Goal: Task Accomplishment & Management: Complete application form

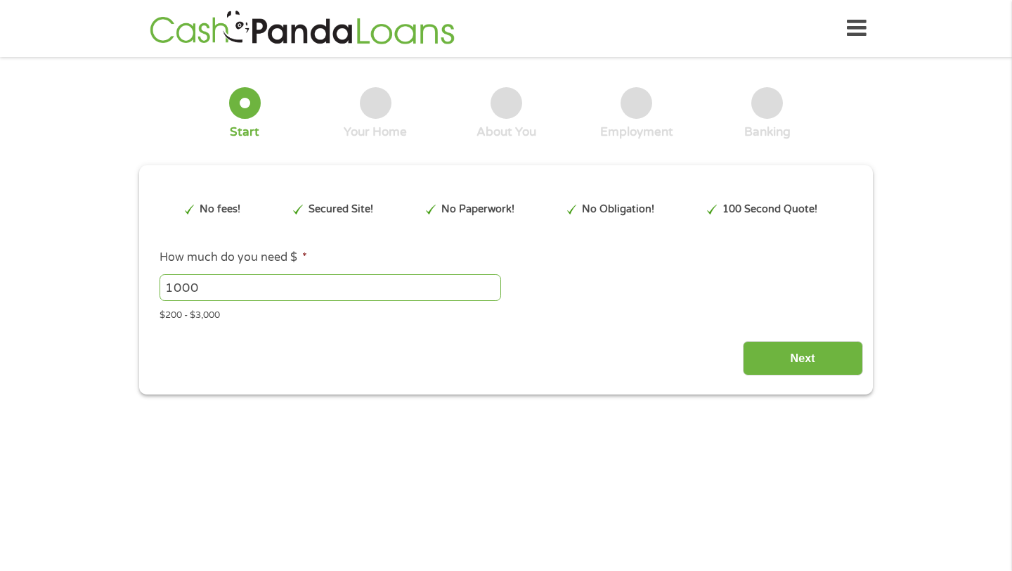
type input "EAIaIQobChMIgd7og6WikAMVqV1HAR1xwgPzEAAYAiAAEgJEZ_D_BwE"
drag, startPoint x: 231, startPoint y: 285, endPoint x: 34, endPoint y: 212, distance: 210.0
click at [39, 213] on div "1 Start 2 Your Home 3 About You 4 Employment 5 Banking 6 This field is hidden w…" at bounding box center [506, 231] width 1012 height 328
type input "3000"
click at [767, 344] on input "Next" at bounding box center [803, 358] width 120 height 34
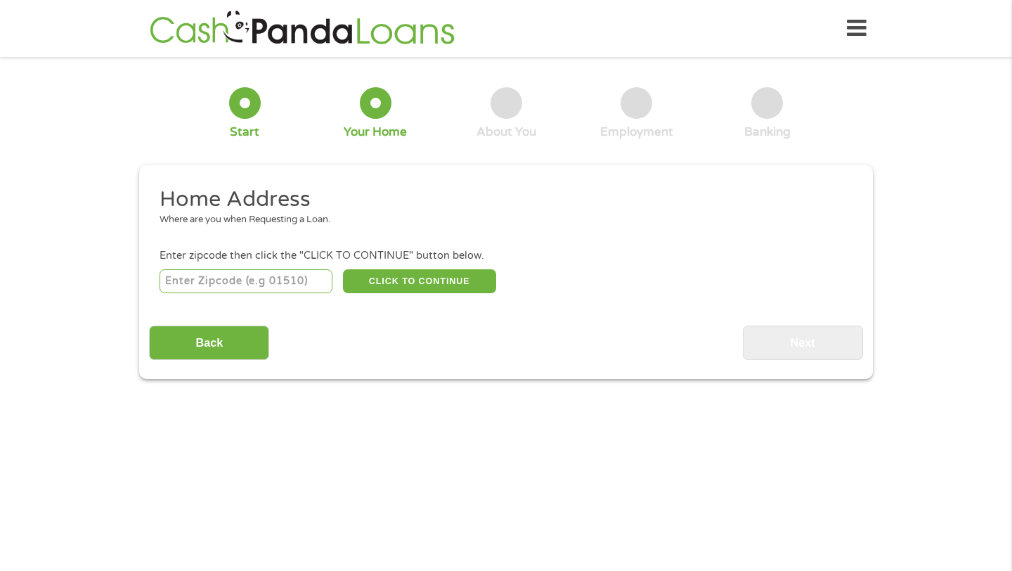
click at [309, 283] on input "number" at bounding box center [247, 281] width 174 height 24
type input "16803"
select select "[US_STATE]"
click at [416, 284] on button "CLICK TO CONTINUE" at bounding box center [419, 281] width 153 height 24
type input "16803"
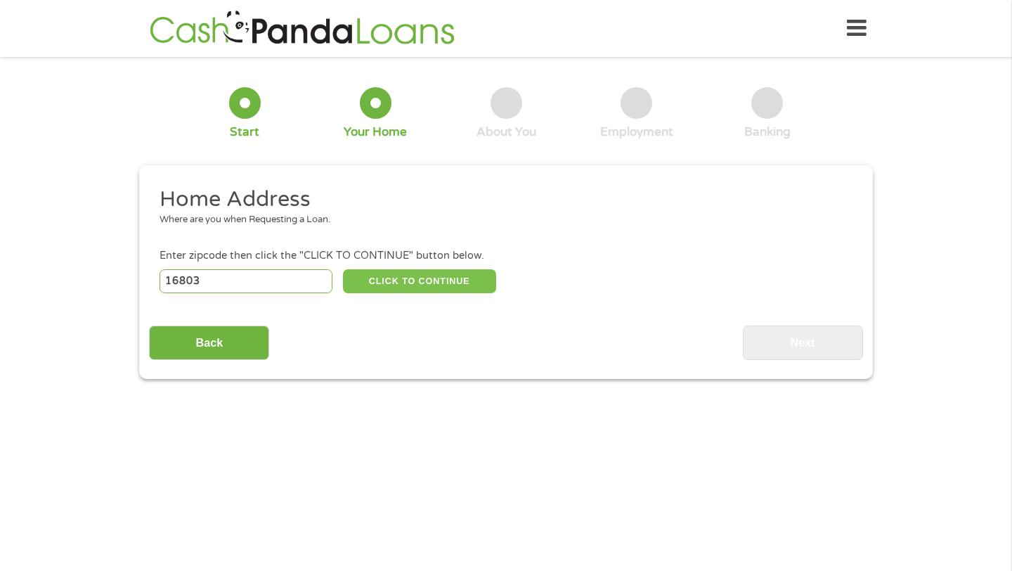
type input "[GEOGRAPHIC_DATA]"
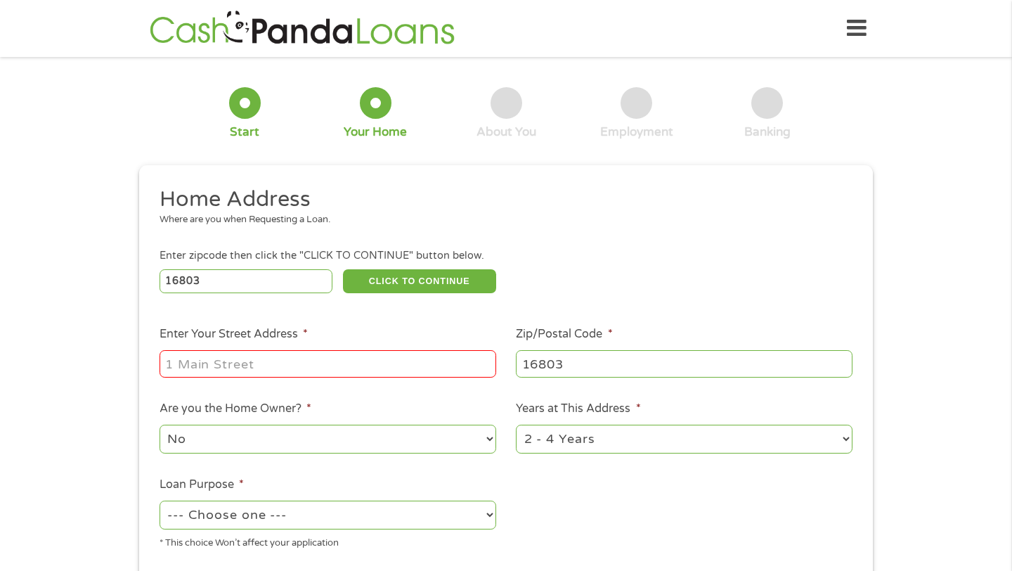
click at [360, 371] on input "Enter Your Street Address *" at bounding box center [328, 363] width 337 height 27
type input "[STREET_ADDRESS][PERSON_NAME]"
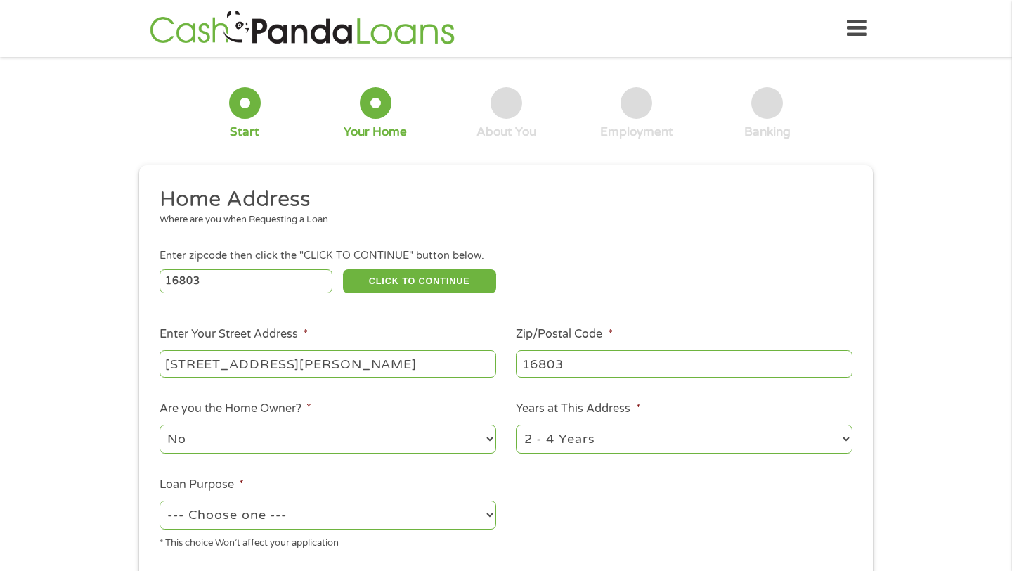
click at [349, 406] on li "Are you the Home Owner? * No Yes" at bounding box center [327, 428] width 357 height 56
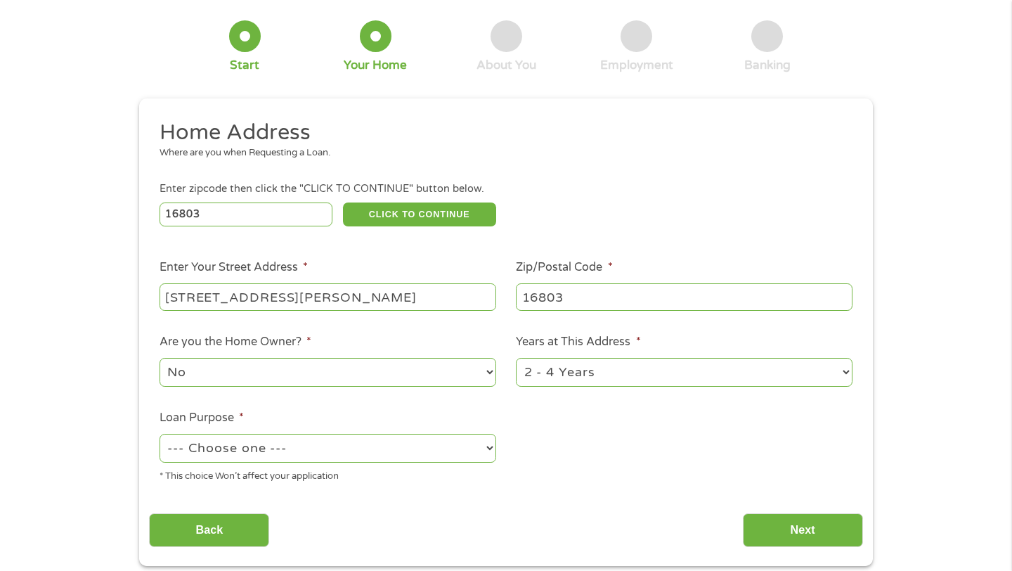
scroll to position [84, 0]
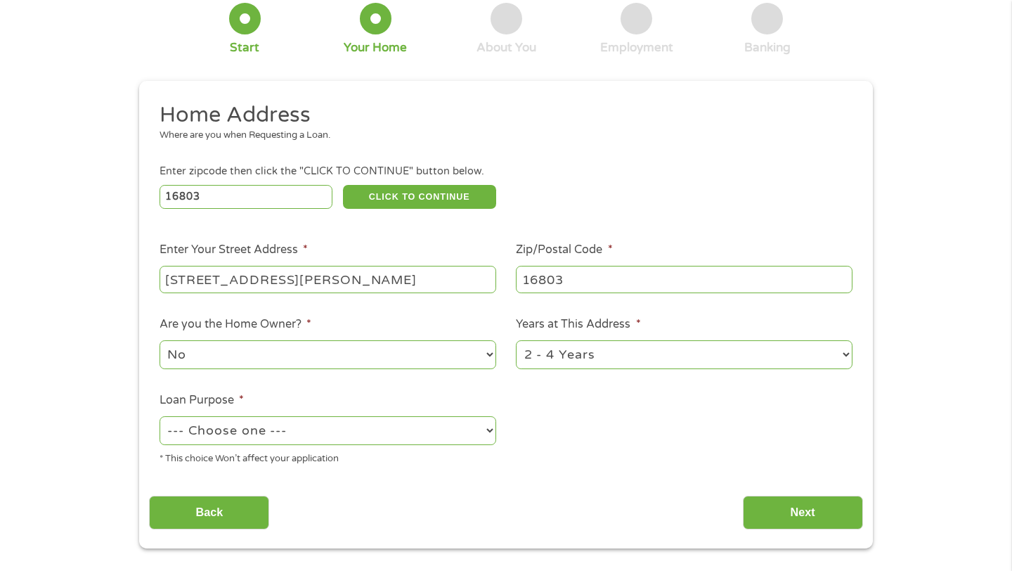
click at [462, 427] on select "--- Choose one --- Pay Bills Debt Consolidation Home Improvement Major Purchase…" at bounding box center [328, 430] width 337 height 29
select select "debtconsolidation"
click at [160, 417] on select "--- Choose one --- Pay Bills Debt Consolidation Home Improvement Major Purchase…" at bounding box center [328, 430] width 337 height 29
click at [428, 461] on div "* This choice Won’t affect your application" at bounding box center [328, 456] width 337 height 19
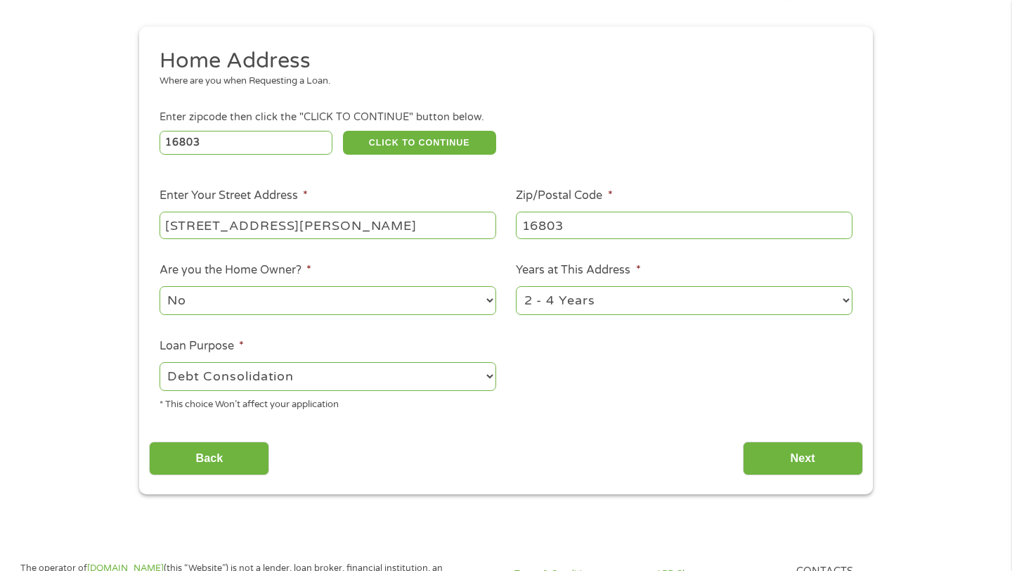
scroll to position [141, 0]
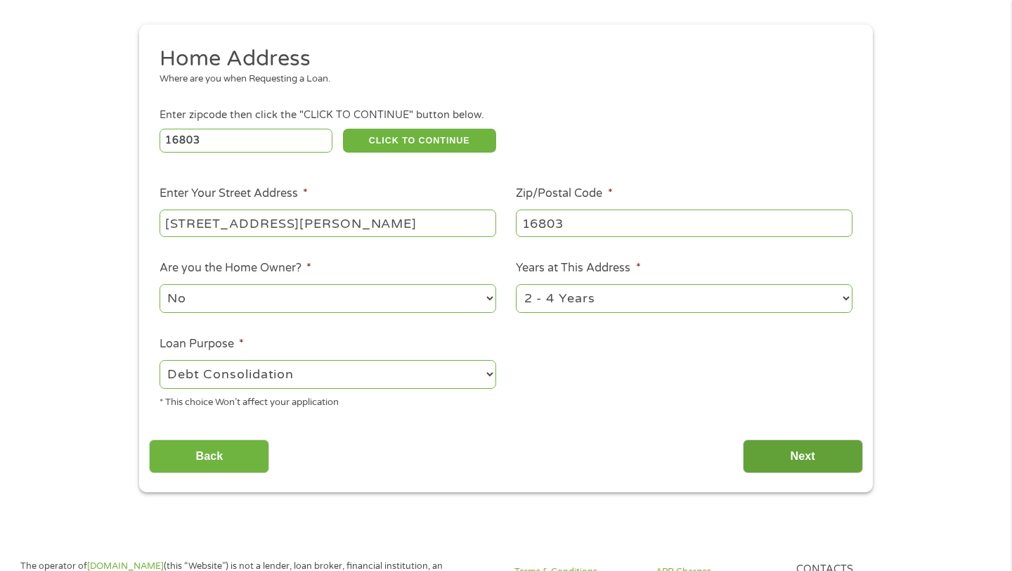
click at [763, 453] on input "Next" at bounding box center [803, 456] width 120 height 34
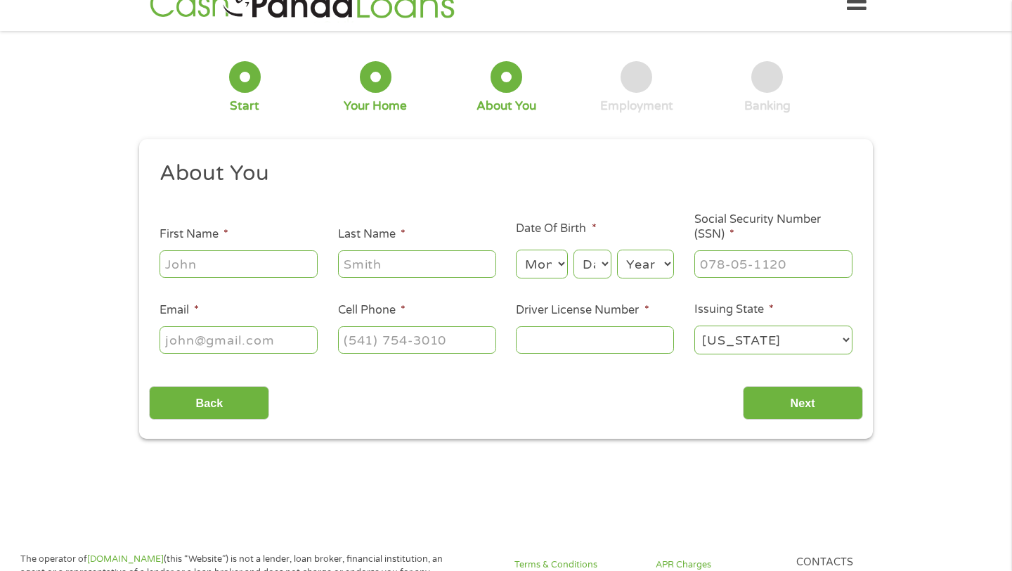
scroll to position [0, 0]
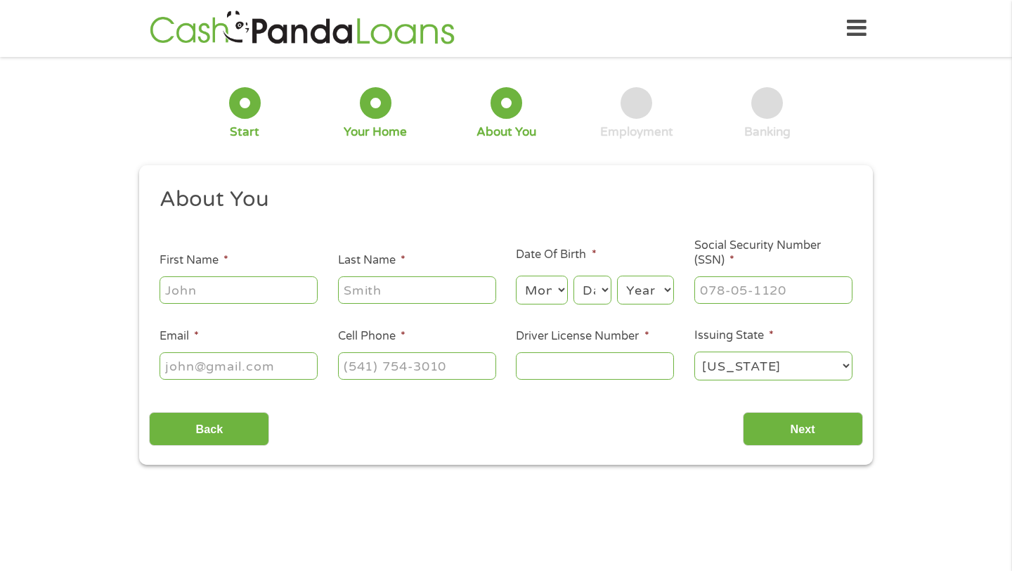
click at [271, 289] on input "First Name *" at bounding box center [239, 289] width 158 height 27
type input "[PERSON_NAME]"
type input "Manzick"
type input "[PHONE_NUMBER]"
click at [540, 283] on select "Month 1 2 3 4 5 6 7 8 9 10 11 12" at bounding box center [541, 290] width 51 height 29
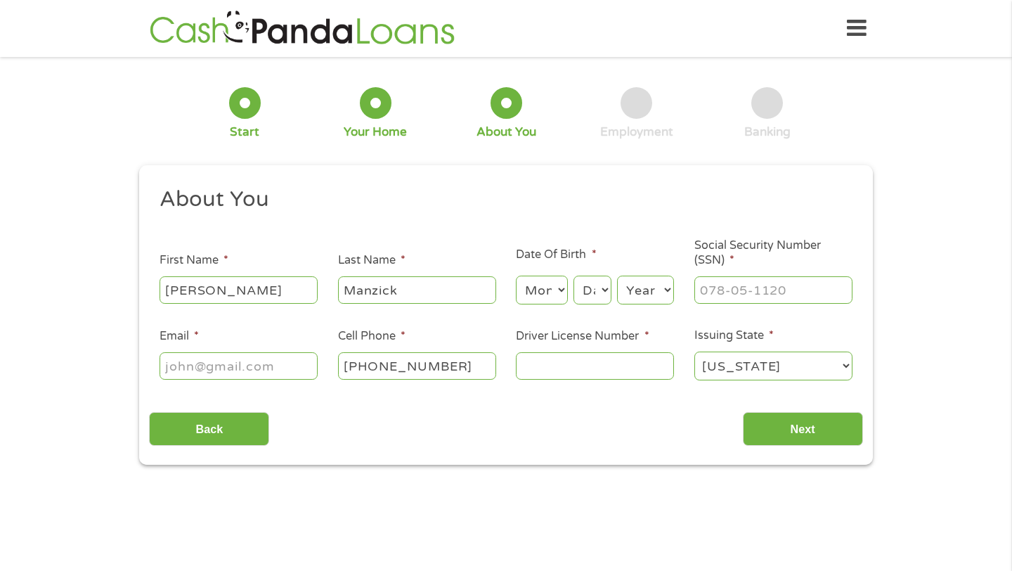
select select "10"
click at [516, 276] on select "Month 1 2 3 4 5 6 7 8 9 10 11 12" at bounding box center [541, 290] width 51 height 29
click at [607, 299] on select "Day 1 2 3 4 5 6 7 8 9 10 11 12 13 14 15 16 17 18 19 20 21 22 23 24 25 26 27 28 …" at bounding box center [593, 290] width 38 height 29
select select "14"
click at [574, 276] on select "Day 1 2 3 4 5 6 7 8 9 10 11 12 13 14 15 16 17 18 19 20 21 22 23 24 25 26 27 28 …" at bounding box center [593, 290] width 38 height 29
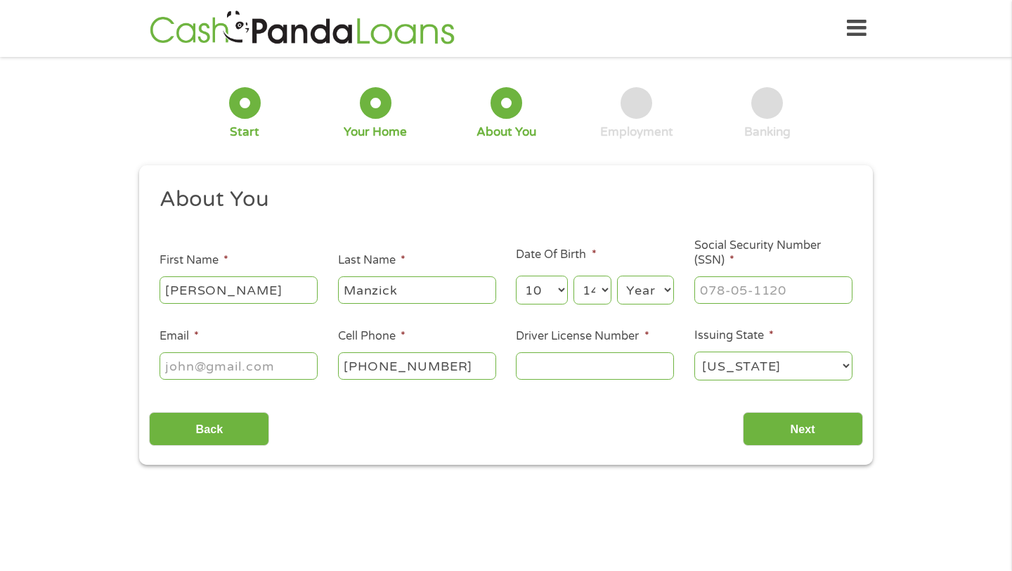
click at [654, 309] on ul "About You This field is hidden when viewing the form Title * --- Choose one ---…" at bounding box center [506, 289] width 714 height 207
click at [650, 303] on select "Year [DATE] 2006 2005 2004 2003 2002 2001 2000 1999 1998 1997 1996 1995 1994 19…" at bounding box center [645, 290] width 57 height 29
select select "1993"
click at [617, 276] on select "Year [DATE] 2006 2005 2004 2003 2002 2001 2000 1999 1998 1997 1996 1995 1994 19…" at bounding box center [645, 290] width 57 height 29
click at [715, 303] on input "___-__-____" at bounding box center [774, 289] width 158 height 27
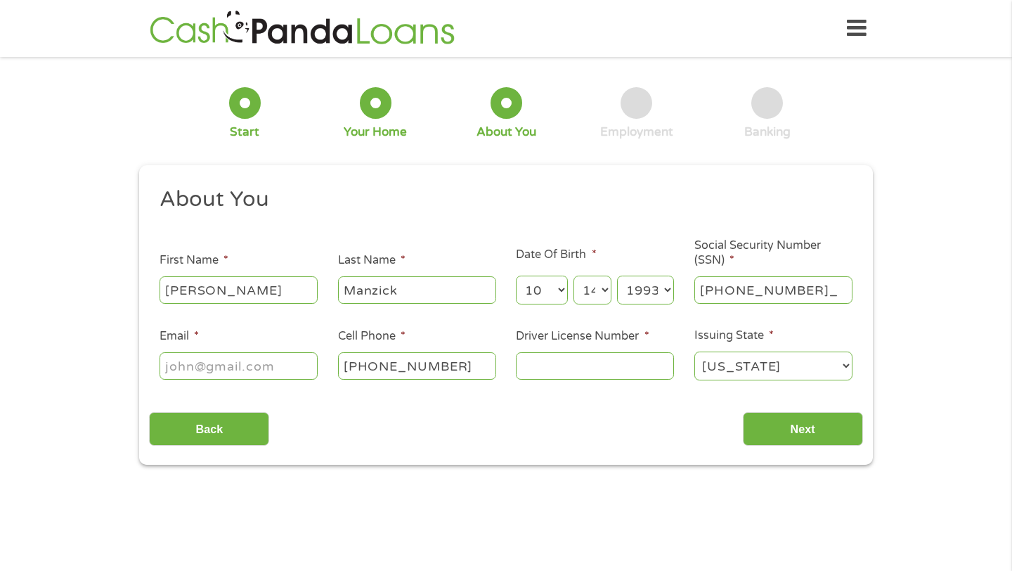
type input "194-74-3316"
click at [292, 373] on input "Email *" at bounding box center [239, 365] width 158 height 27
type input "[EMAIL_ADDRESS][DOMAIN_NAME]"
click at [595, 349] on li "Driver License Number *" at bounding box center [595, 355] width 179 height 54
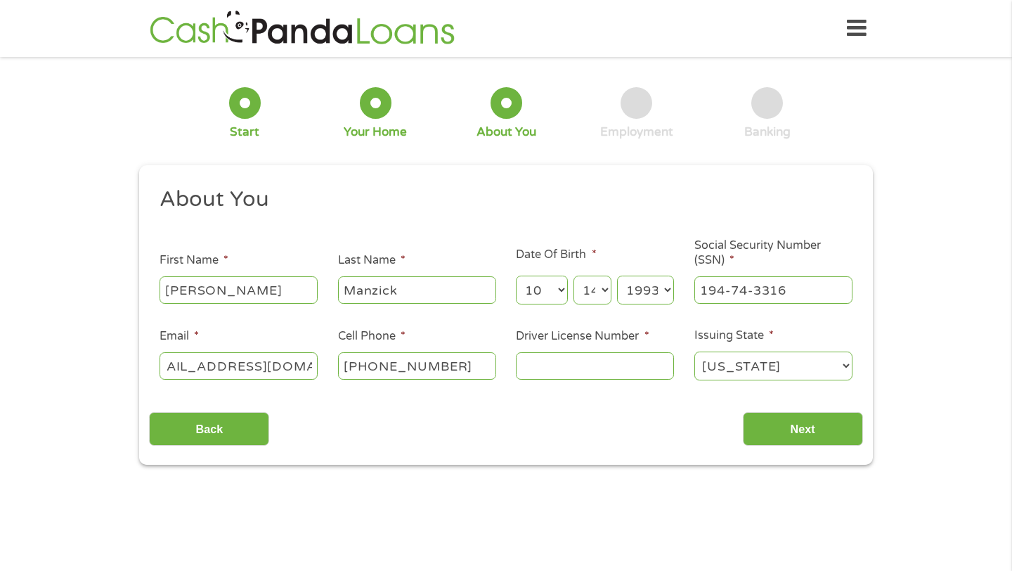
scroll to position [0, 0]
click at [591, 369] on input "Driver License Number *" at bounding box center [595, 365] width 158 height 27
click at [575, 372] on input "Driver License Number *" at bounding box center [595, 365] width 158 height 27
type input "30292320"
click at [759, 423] on input "Next" at bounding box center [803, 429] width 120 height 34
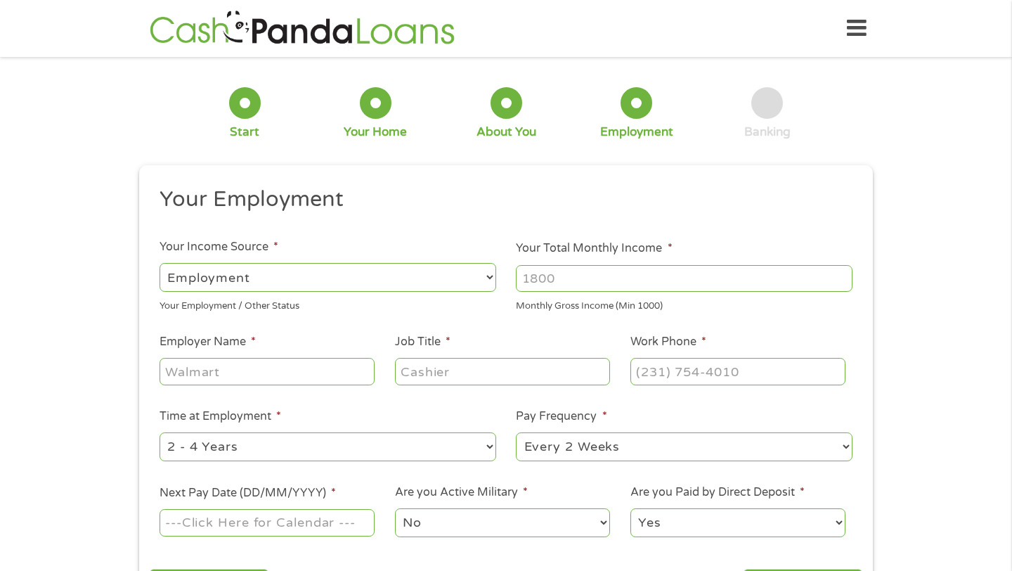
scroll to position [62, 6]
click at [347, 357] on div at bounding box center [267, 372] width 215 height 32
click at [538, 283] on input "Your Total Monthly Income *" at bounding box center [684, 278] width 337 height 27
click at [607, 292] on div at bounding box center [684, 278] width 337 height 32
click at [600, 286] on input "Your Total Monthly Income *" at bounding box center [684, 278] width 337 height 27
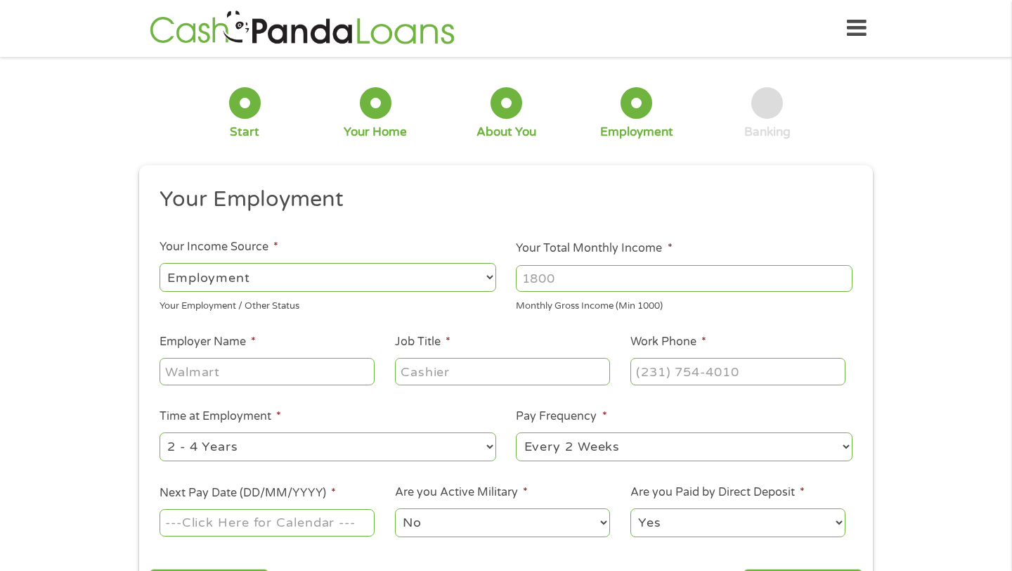
click at [578, 330] on ul "Your Employment Your Income Source * --- Choose one --- Employment [DEMOGRAPHIC…" at bounding box center [506, 368] width 714 height 364
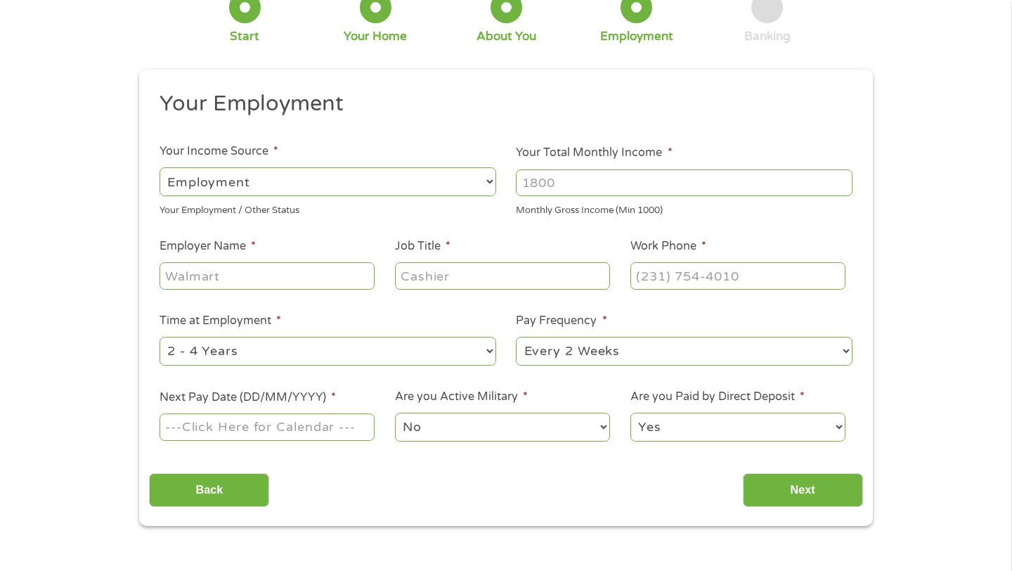
scroll to position [112, 0]
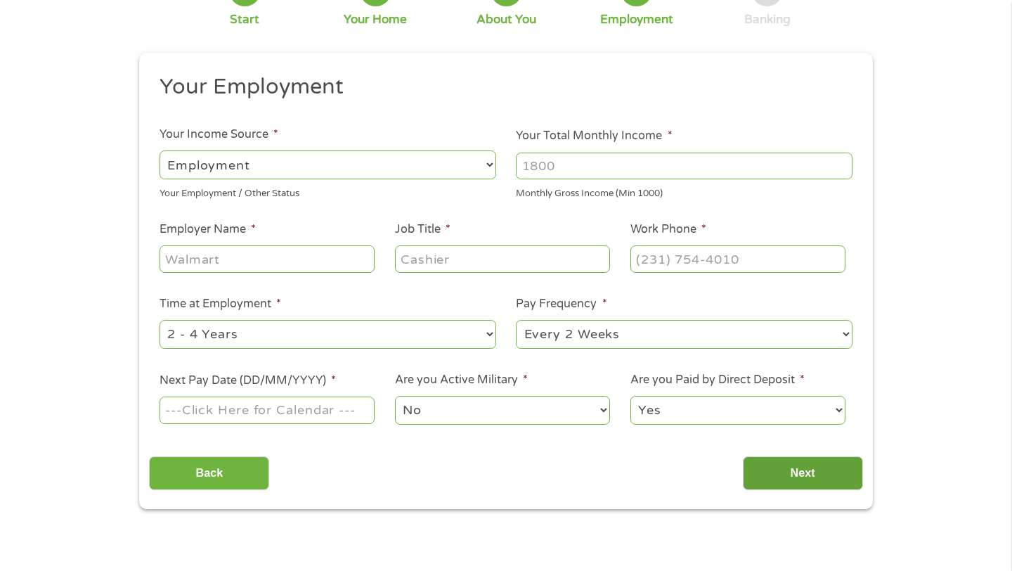
click at [799, 475] on input "Next" at bounding box center [803, 473] width 120 height 34
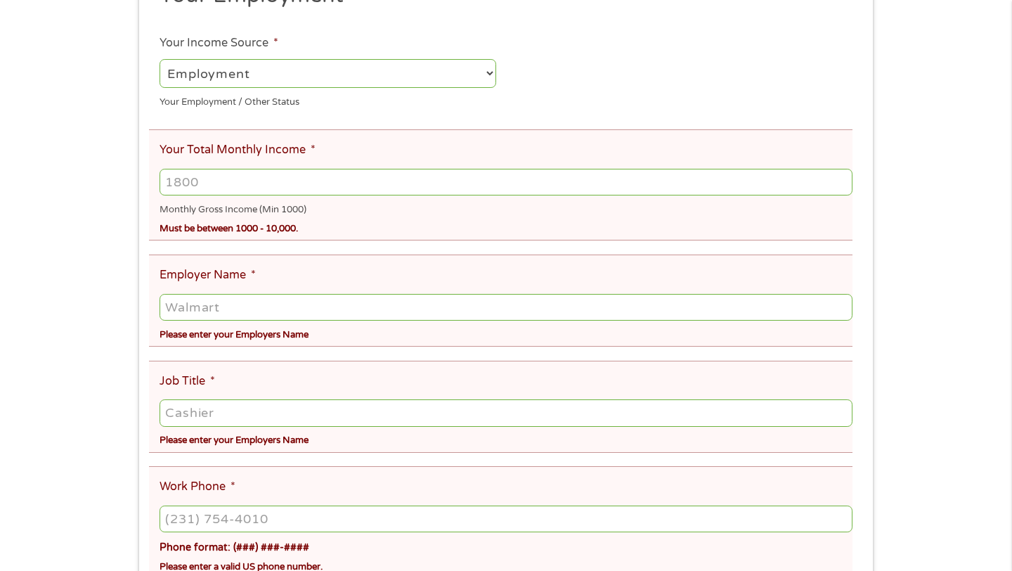
scroll to position [281, 0]
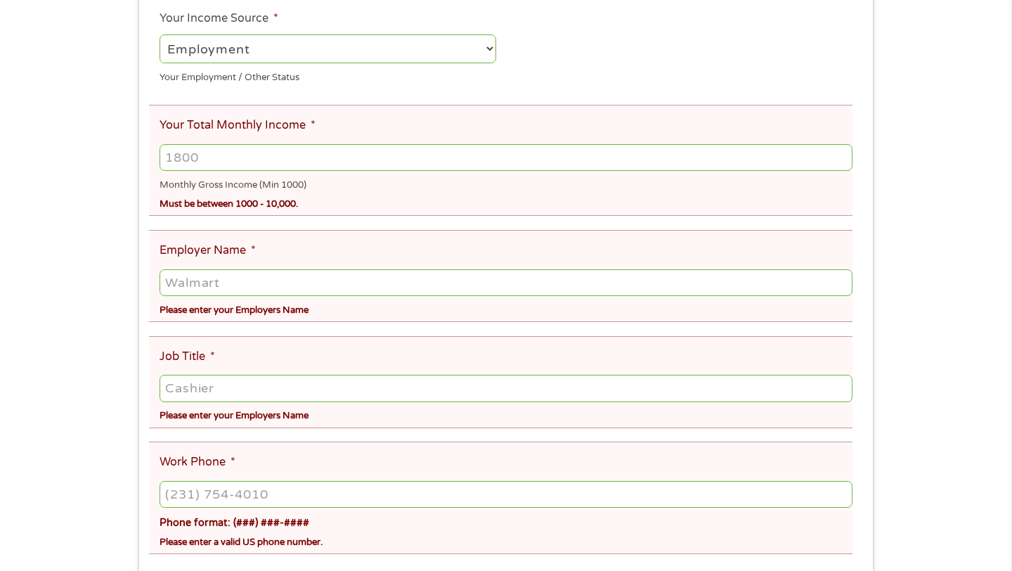
click at [200, 157] on input "Your Total Monthly Income *" at bounding box center [506, 157] width 693 height 27
click at [233, 293] on input "Employer Name *" at bounding box center [506, 282] width 693 height 27
drag, startPoint x: 215, startPoint y: 155, endPoint x: 132, endPoint y: 148, distance: 83.2
click at [150, 150] on li "Your Total Monthly Income * 4000 Monthly Gross Income (Min 1000) Must be betwee…" at bounding box center [501, 160] width 704 height 111
type input "1"
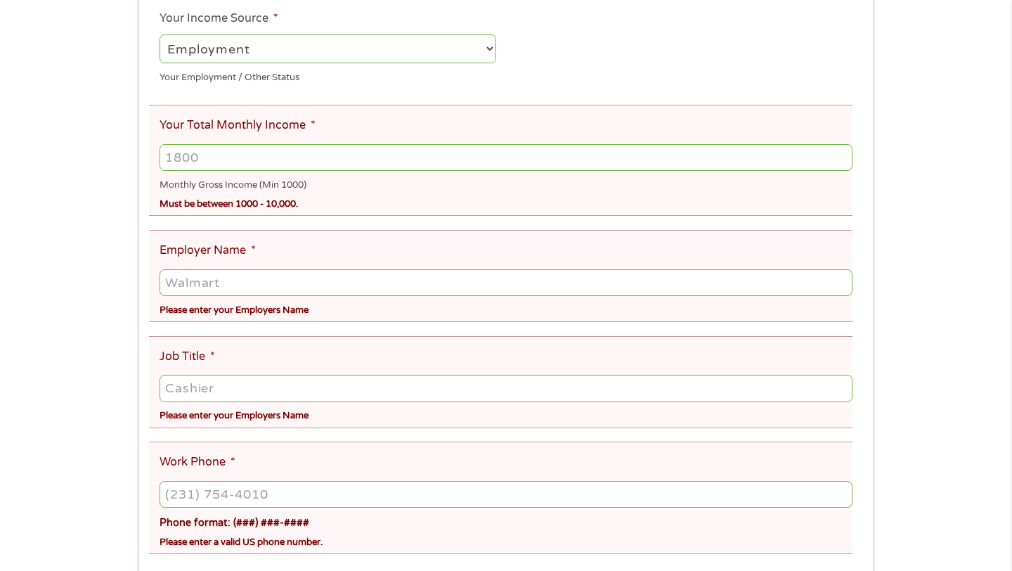
type input "5"
type input "6000"
click at [210, 281] on input "Employer Name *" at bounding box center [506, 282] width 693 height 27
click at [237, 334] on ul "Your Employment Your Income Source * --- Choose one --- Employment [DEMOGRAPHIC…" at bounding box center [506, 386] width 714 height 859
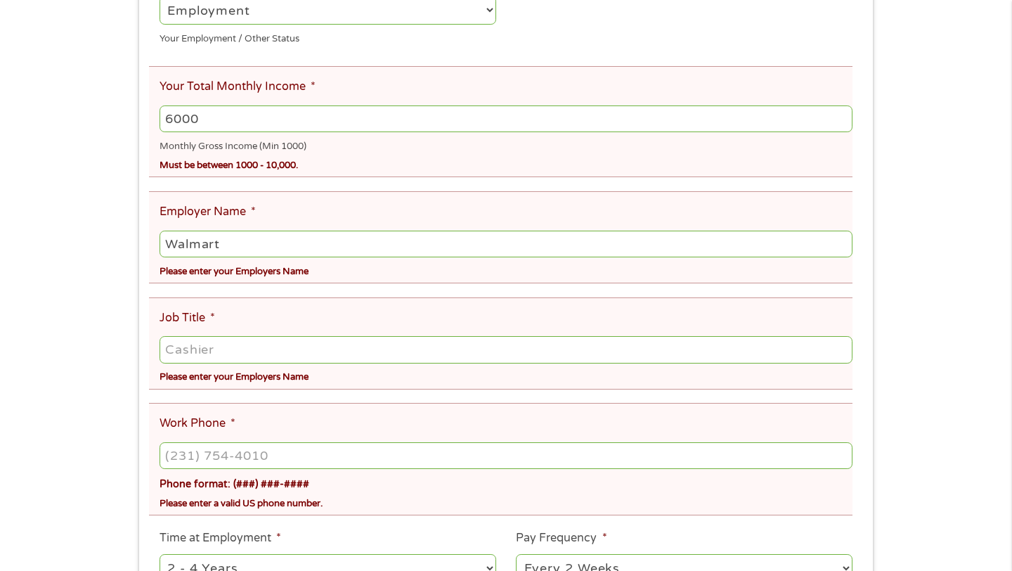
scroll to position [337, 0]
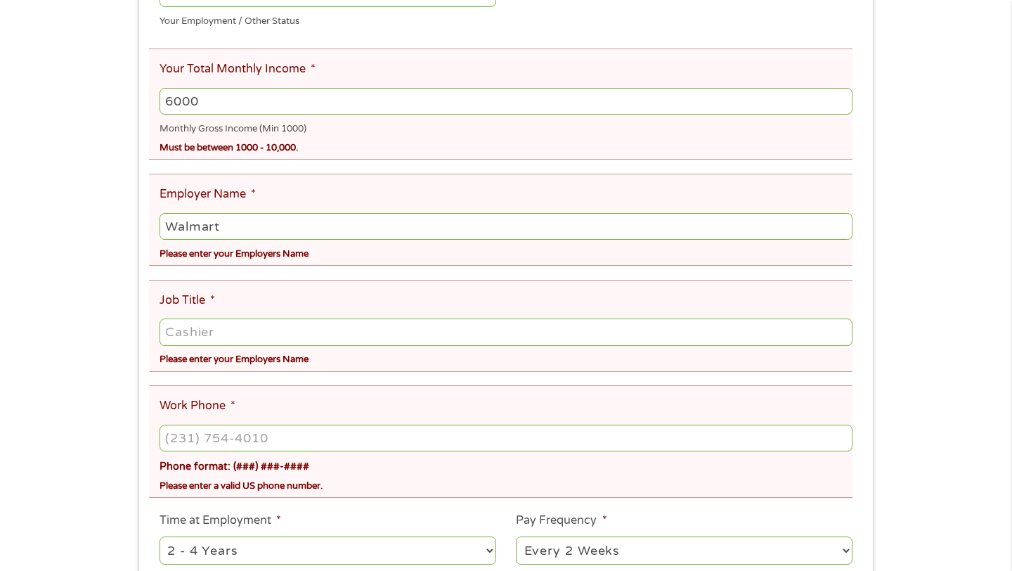
click at [221, 335] on input "Job Title *" at bounding box center [506, 331] width 693 height 27
drag, startPoint x: 227, startPoint y: 223, endPoint x: 116, endPoint y: 205, distance: 112.5
click at [165, 226] on input "Walmart" at bounding box center [506, 226] width 693 height 27
type input "Sweetspot Brands LLC"
click at [204, 326] on input "Job Title *" at bounding box center [506, 331] width 693 height 27
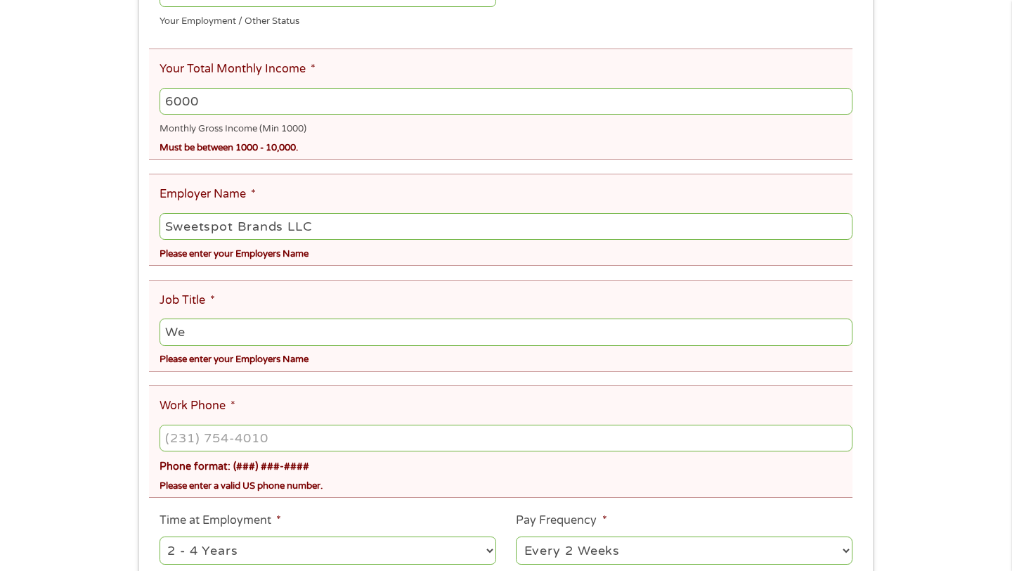
type input "W"
click at [211, 340] on input "Senior Accountant" at bounding box center [506, 331] width 693 height 27
type input "Senior Accountant"
click at [221, 374] on ul "Your Employment Your Income Source * --- Choose one --- Employment [DEMOGRAPHIC…" at bounding box center [506, 330] width 714 height 859
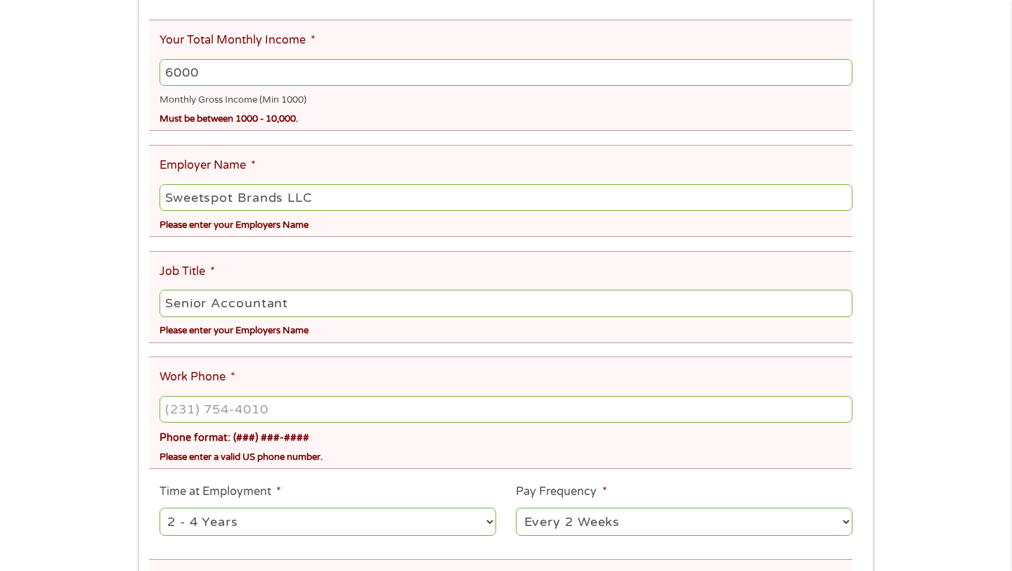
scroll to position [394, 0]
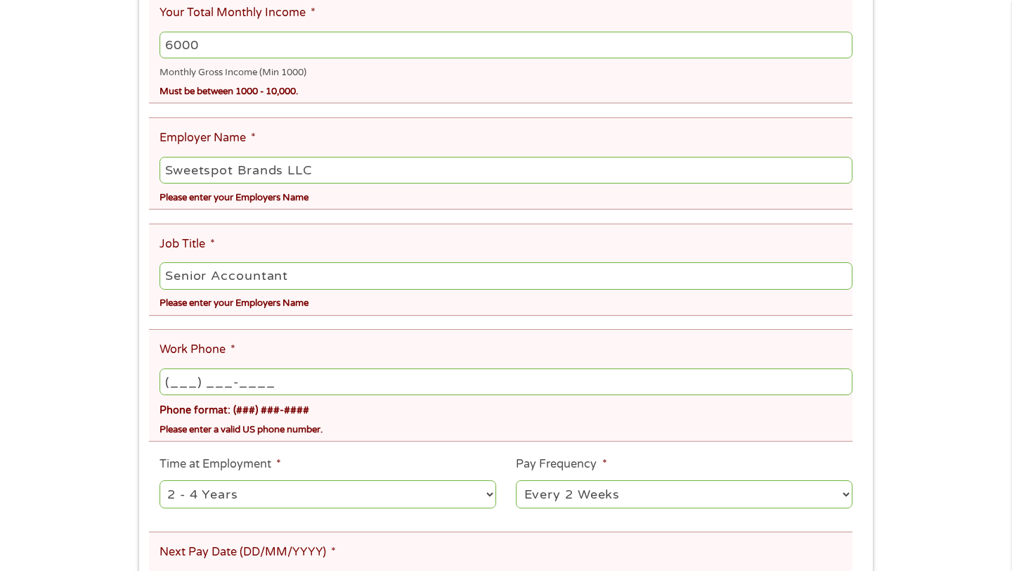
click at [224, 380] on input "(___) ___-____" at bounding box center [506, 381] width 693 height 27
type input "[PHONE_NUMBER]"
click at [413, 470] on li "Time at Employment * --- Choose one --- 1 Year or less 1 - 2 Years 2 - 4 Years …" at bounding box center [327, 484] width 357 height 56
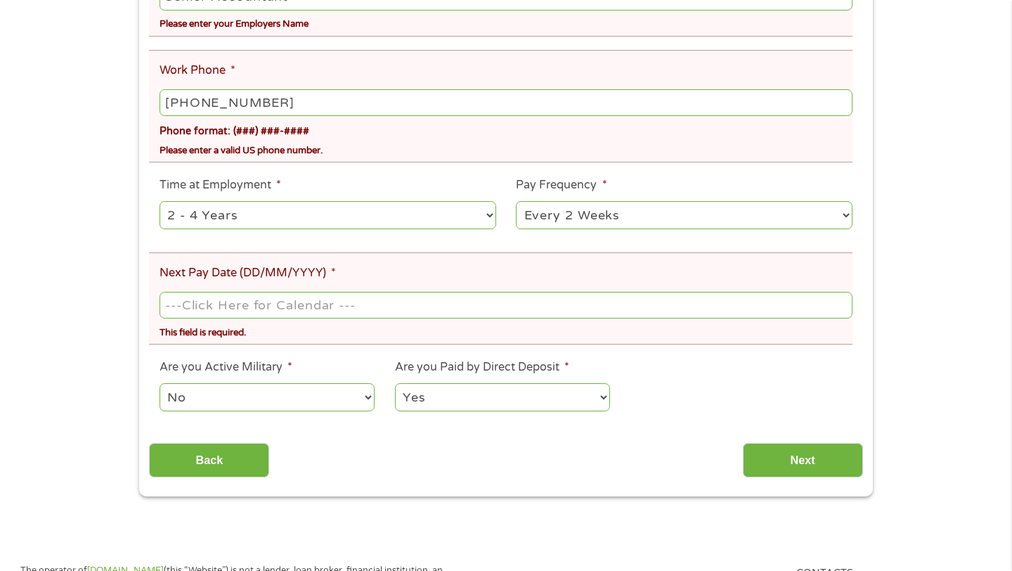
scroll to position [675, 0]
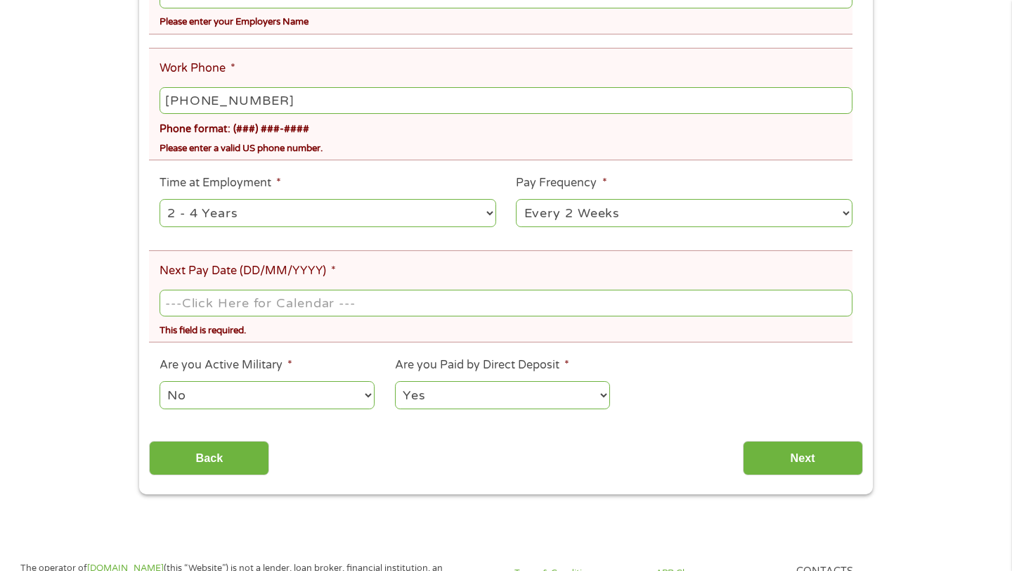
click at [350, 298] on input "Next Pay Date (DD/MM/YYYY) *" at bounding box center [506, 303] width 693 height 27
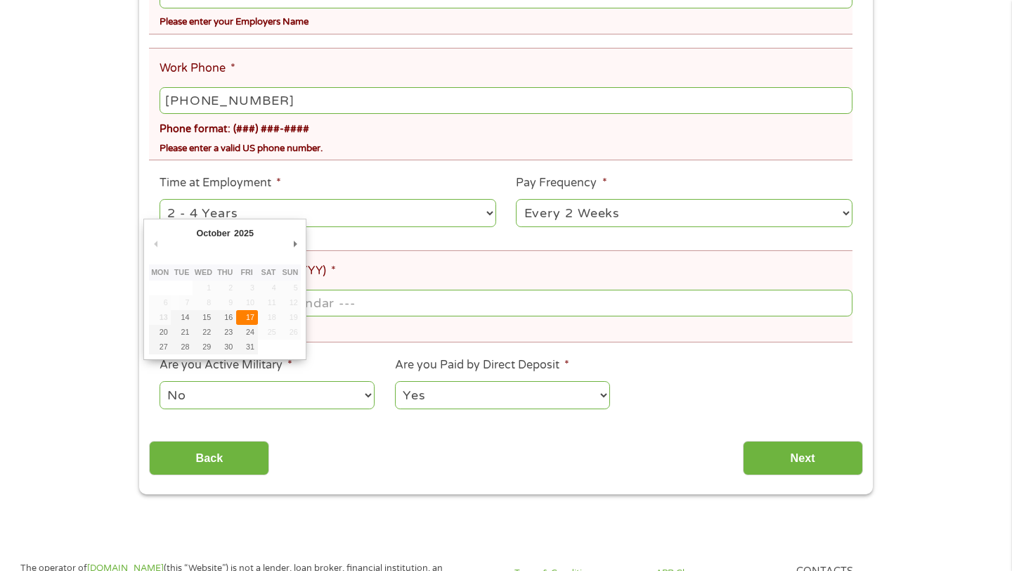
type input "[DATE]"
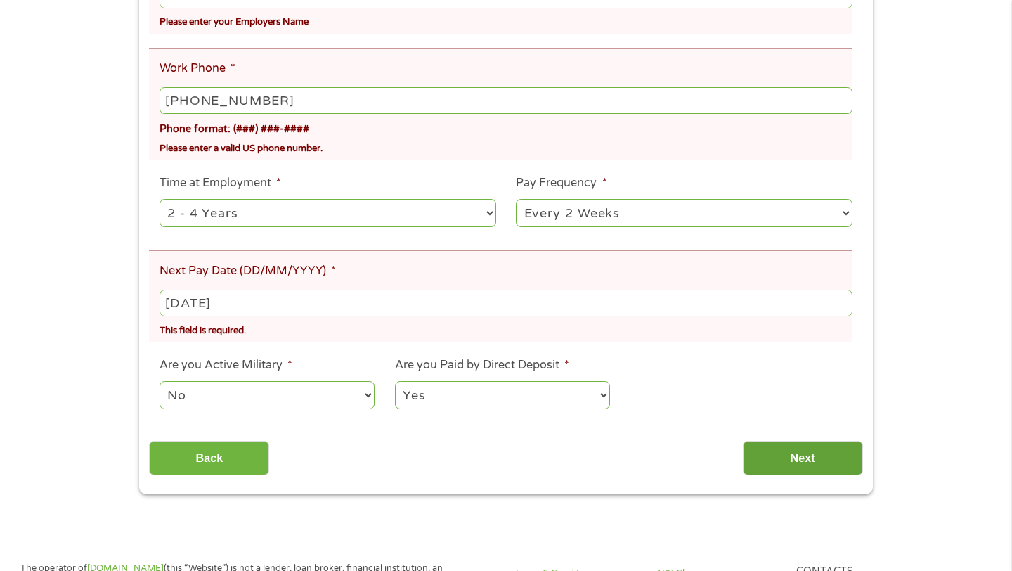
click at [785, 450] on input "Next" at bounding box center [803, 458] width 120 height 34
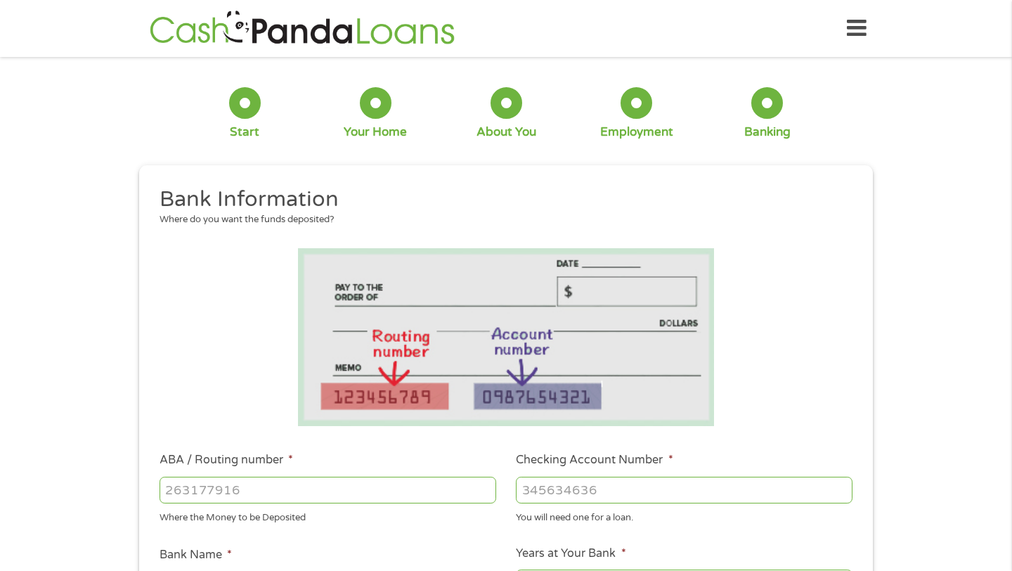
scroll to position [62, 6]
click at [276, 271] on li at bounding box center [506, 337] width 714 height 178
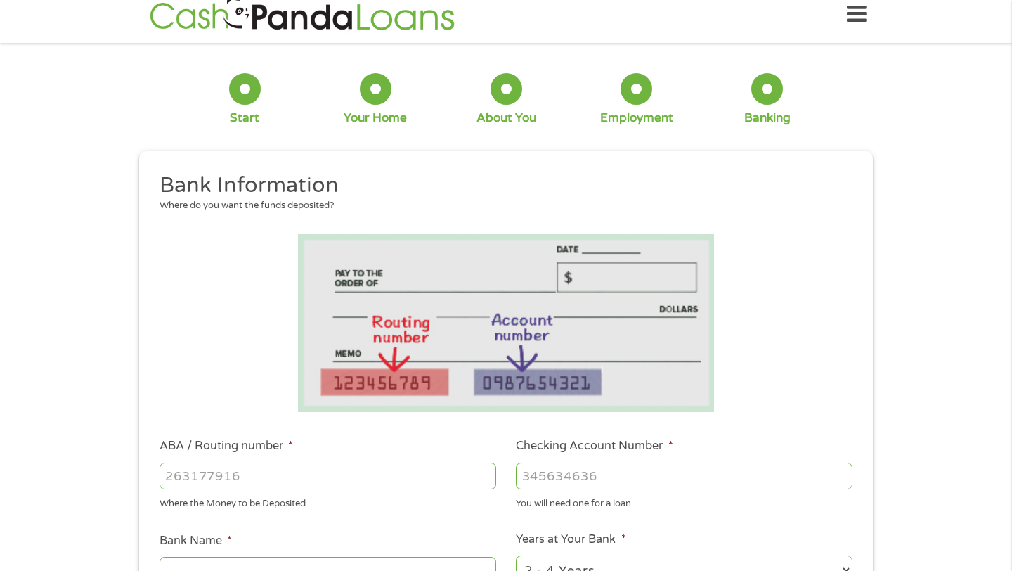
click at [240, 302] on li at bounding box center [506, 323] width 714 height 178
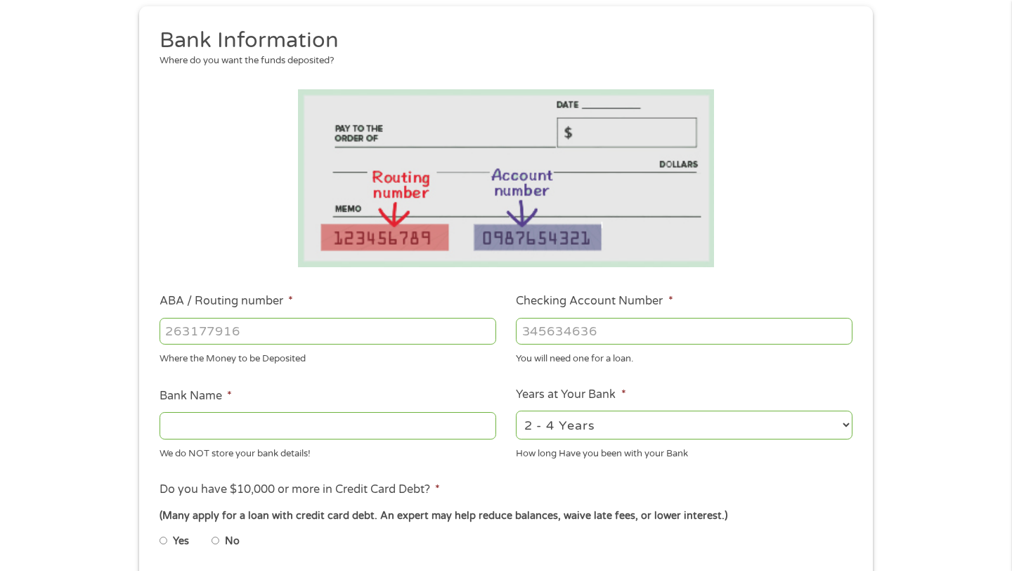
scroll to position [169, 0]
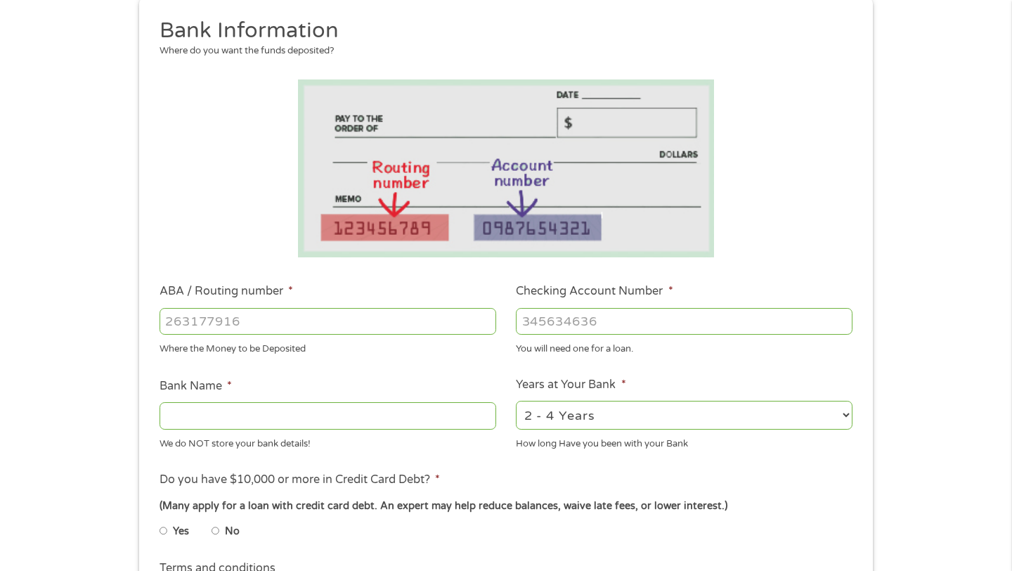
click at [271, 321] on input "ABA / Routing number *" at bounding box center [328, 321] width 337 height 27
click at [299, 325] on input "ABA / Routing number *" at bounding box center [328, 321] width 337 height 27
click at [354, 316] on input "ABA / Routing number *" at bounding box center [328, 321] width 337 height 27
type input "031101279"
type input "THE BANCORP BANK"
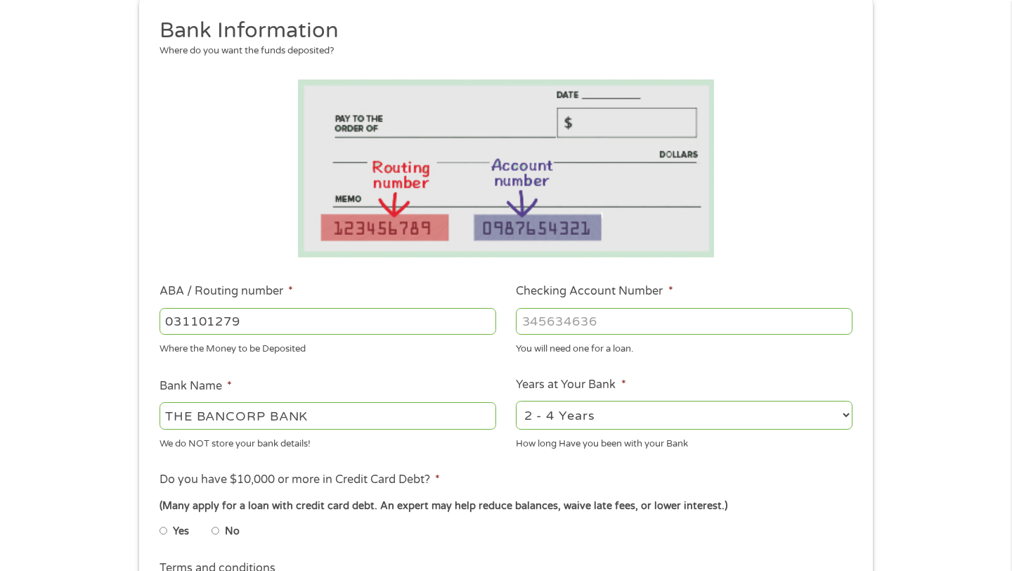
type input "031101279"
click at [611, 324] on input "Checking Account Number *" at bounding box center [684, 321] width 337 height 27
type input "766131776888"
click at [463, 367] on ul "Bank Information Where do you want the funds deposited? ABA / Routing number * …" at bounding box center [506, 367] width 714 height 700
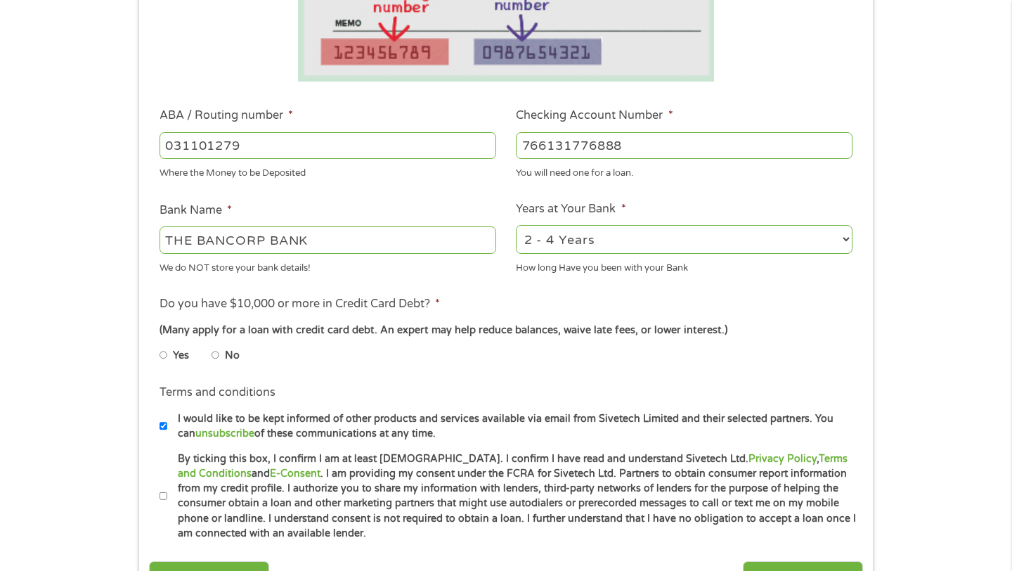
scroll to position [366, 0]
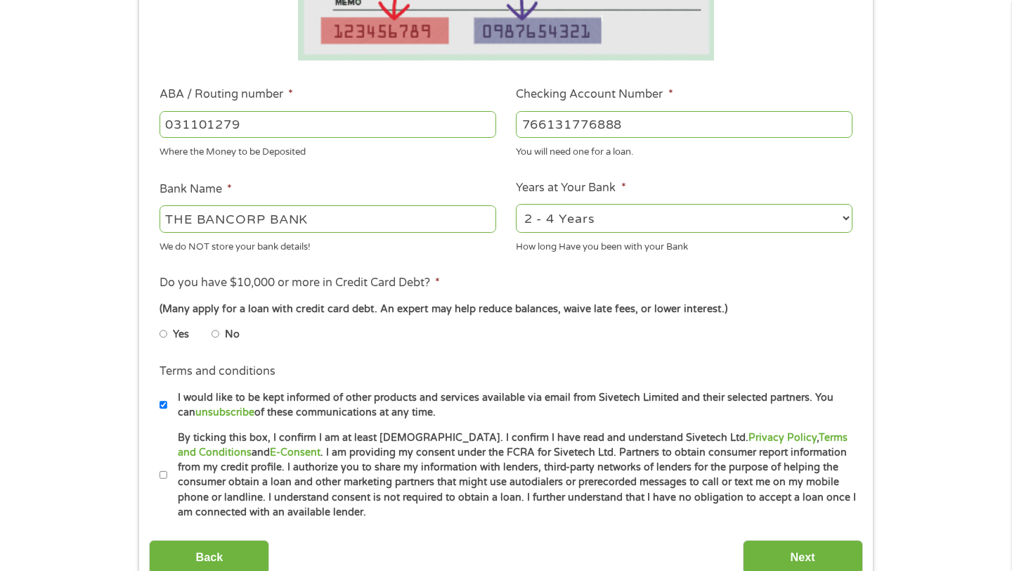
click at [222, 342] on li "No" at bounding box center [237, 334] width 51 height 27
click at [224, 342] on li "No" at bounding box center [237, 334] width 51 height 27
click at [211, 337] on li "Yes" at bounding box center [186, 334] width 52 height 27
click at [214, 334] on input "No" at bounding box center [216, 334] width 8 height 22
radio input "true"
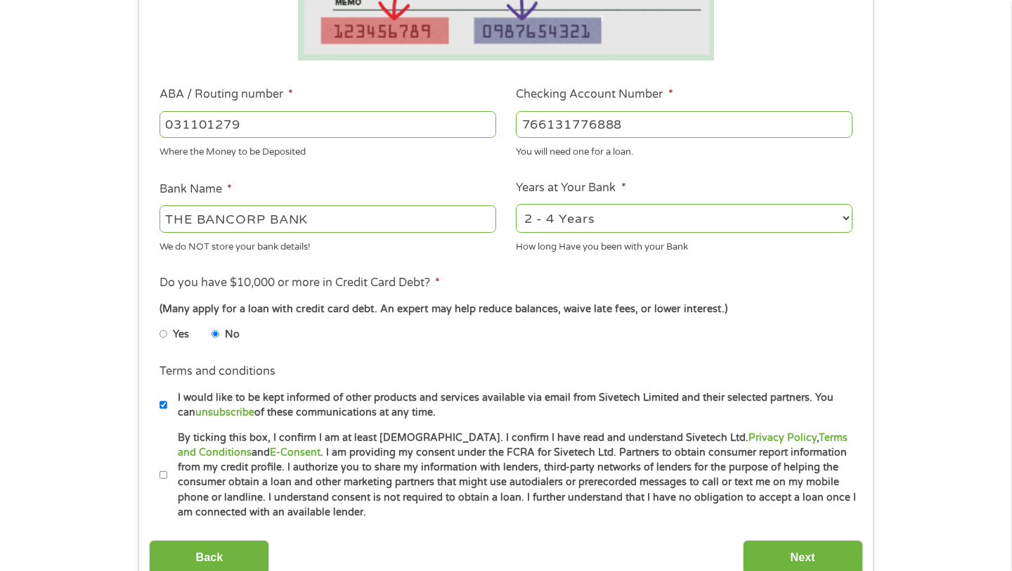
click at [302, 360] on ul "Bank Information Where do you want the funds deposited? ABA / Routing number * …" at bounding box center [506, 170] width 714 height 700
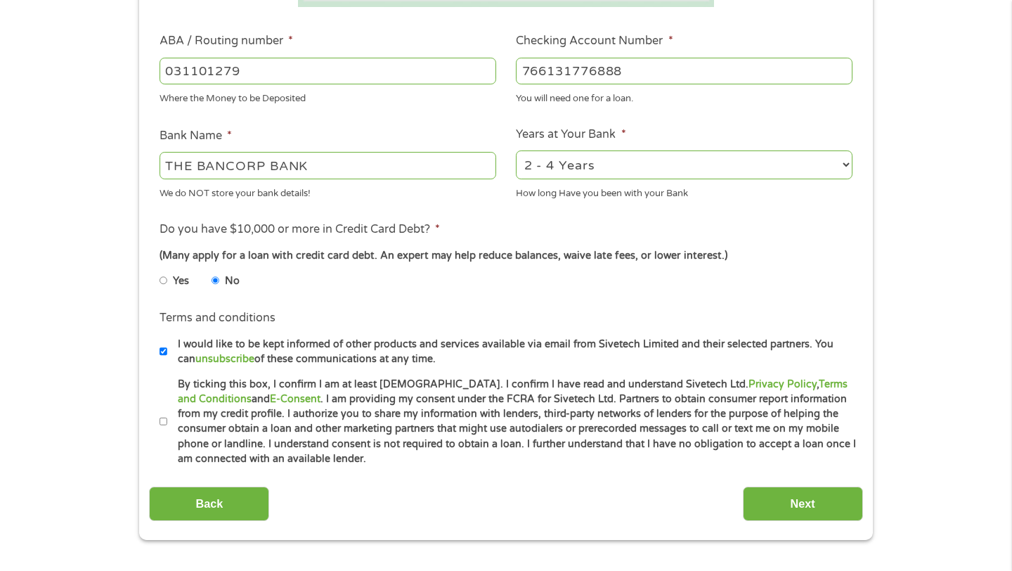
scroll to position [422, 0]
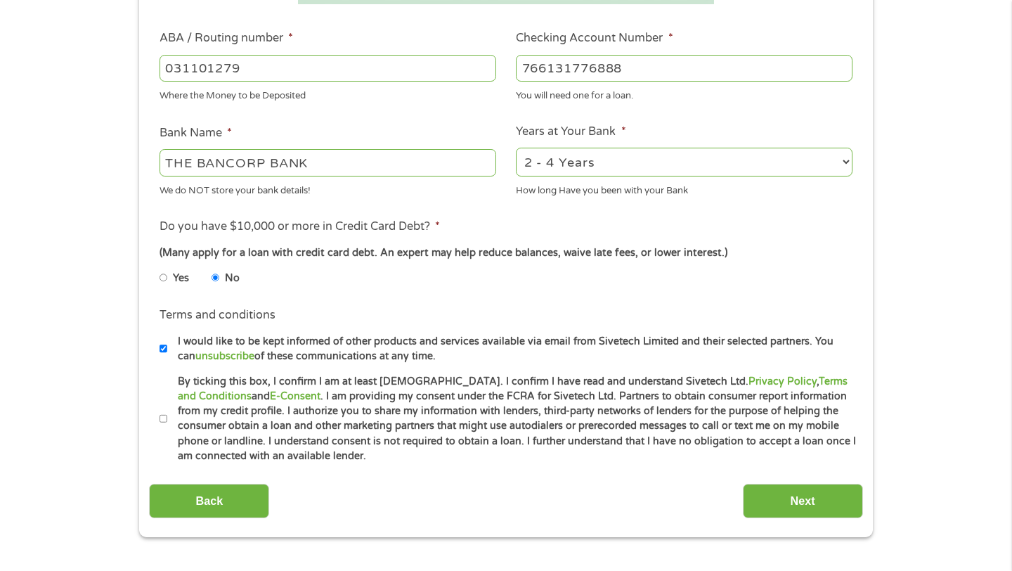
click at [162, 416] on input "By ticking this box, I confirm I am at least [DEMOGRAPHIC_DATA]. I confirm I ha…" at bounding box center [164, 419] width 8 height 22
checkbox input "true"
click at [785, 510] on input "Next" at bounding box center [803, 501] width 120 height 34
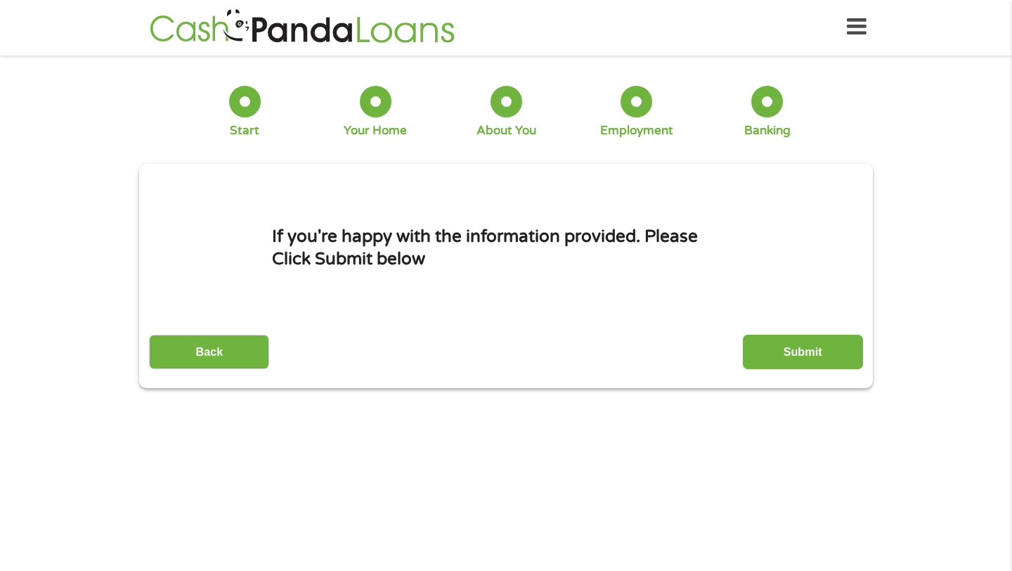
scroll to position [0, 0]
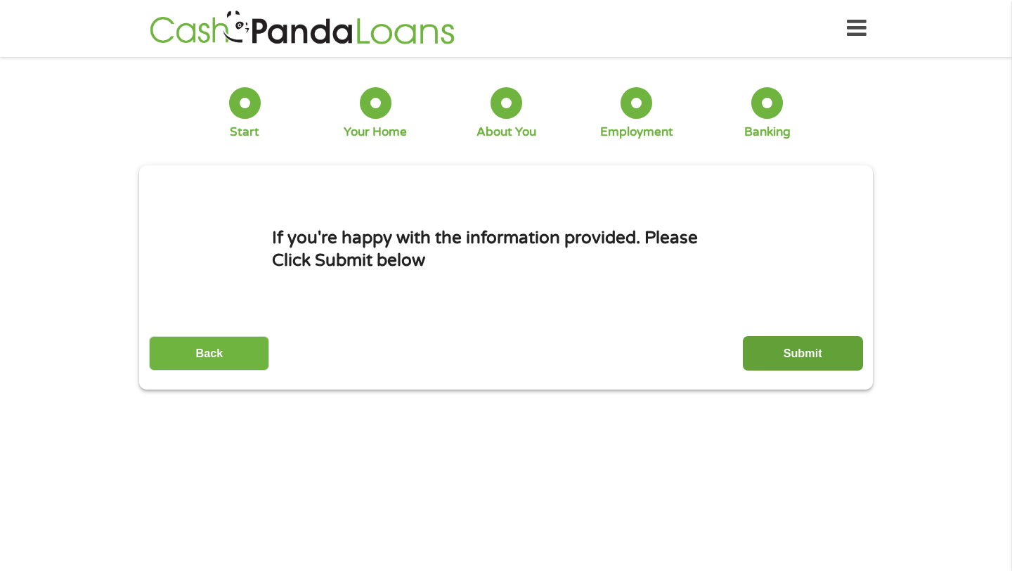
click at [784, 368] on input "Submit" at bounding box center [803, 353] width 120 height 34
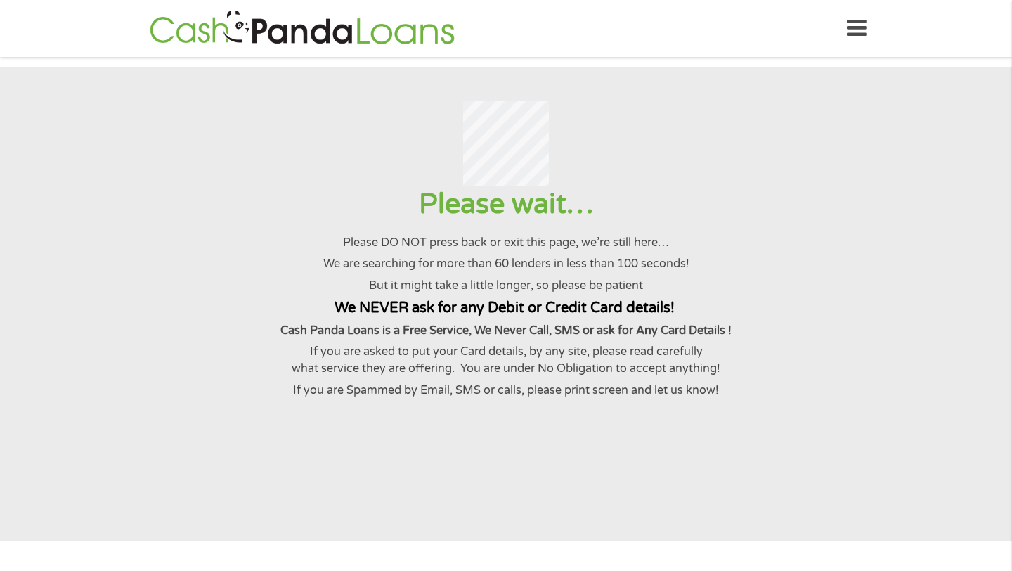
click at [595, 122] on div at bounding box center [506, 144] width 978 height 86
click at [554, 152] on div at bounding box center [506, 144] width 978 height 86
click at [640, 181] on div at bounding box center [506, 144] width 978 height 86
click at [556, 195] on h1 "Please wait…" at bounding box center [506, 204] width 978 height 36
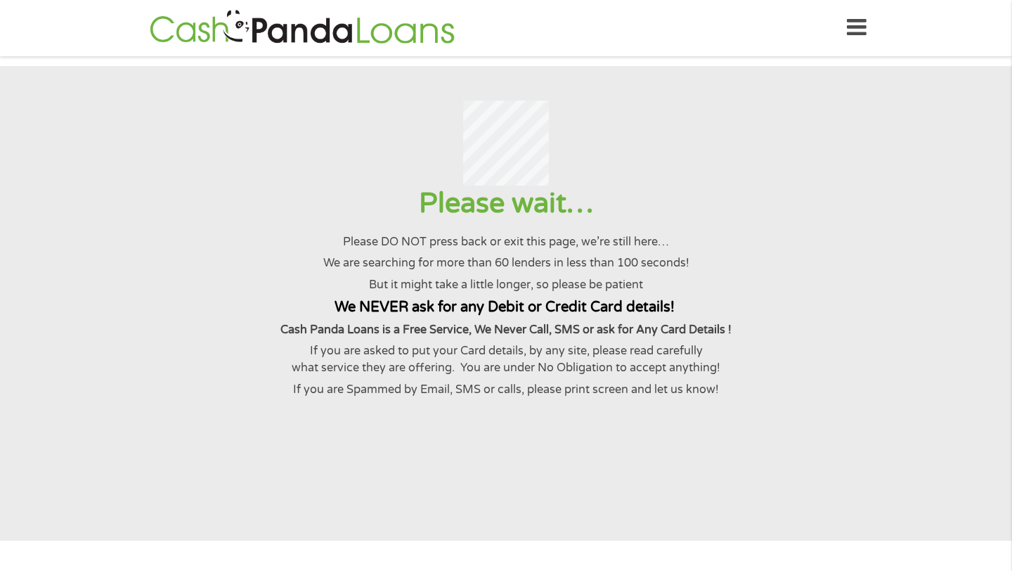
scroll to position [0, 0]
click at [629, 157] on div at bounding box center [506, 144] width 978 height 86
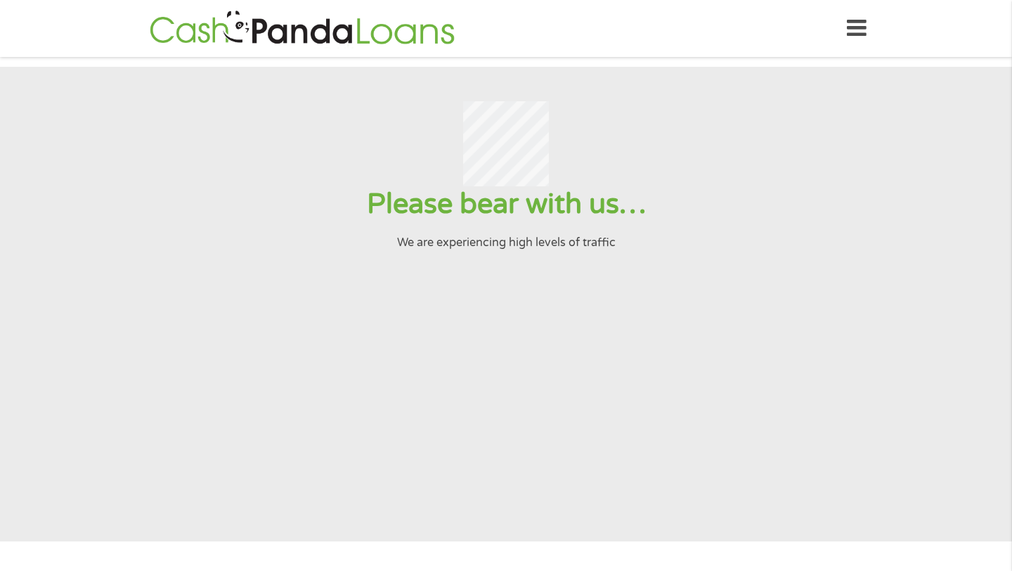
click at [366, 44] on img at bounding box center [303, 28] width 314 height 40
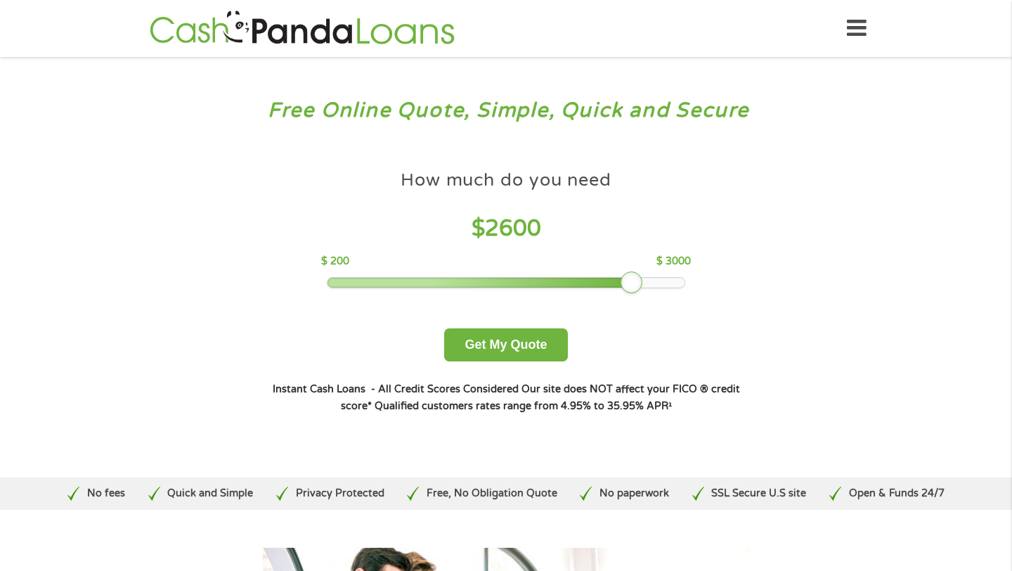
drag, startPoint x: 431, startPoint y: 278, endPoint x: 753, endPoint y: 325, distance: 325.3
click at [753, 325] on div "How much do you need? $300 $500 $750 $900 $1000 $1500 $2000 $2500 $3000 Other a…" at bounding box center [507, 288] width 538 height 297
click at [549, 336] on button "Get My Quote" at bounding box center [505, 344] width 123 height 33
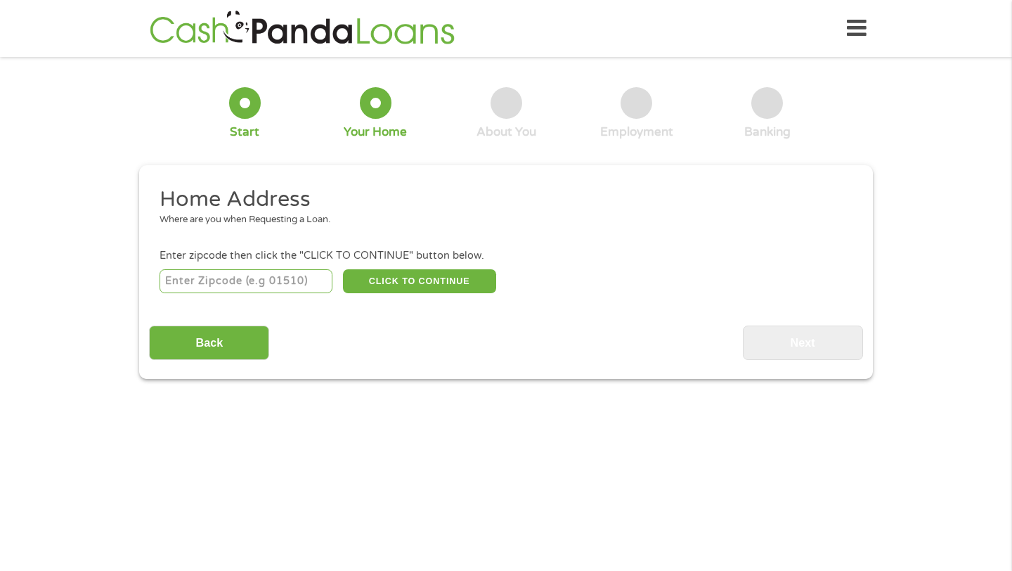
click at [289, 285] on input "number" at bounding box center [247, 281] width 174 height 24
type input "16803"
select select "[US_STATE]"
click at [387, 279] on button "CLICK TO CONTINUE" at bounding box center [419, 281] width 153 height 24
type input "16803"
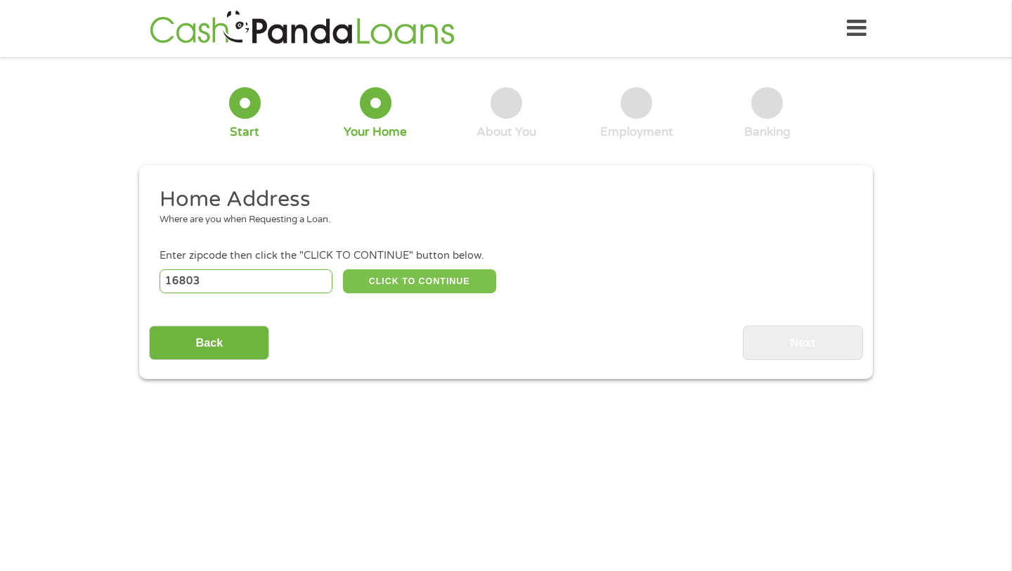
type input "[GEOGRAPHIC_DATA]"
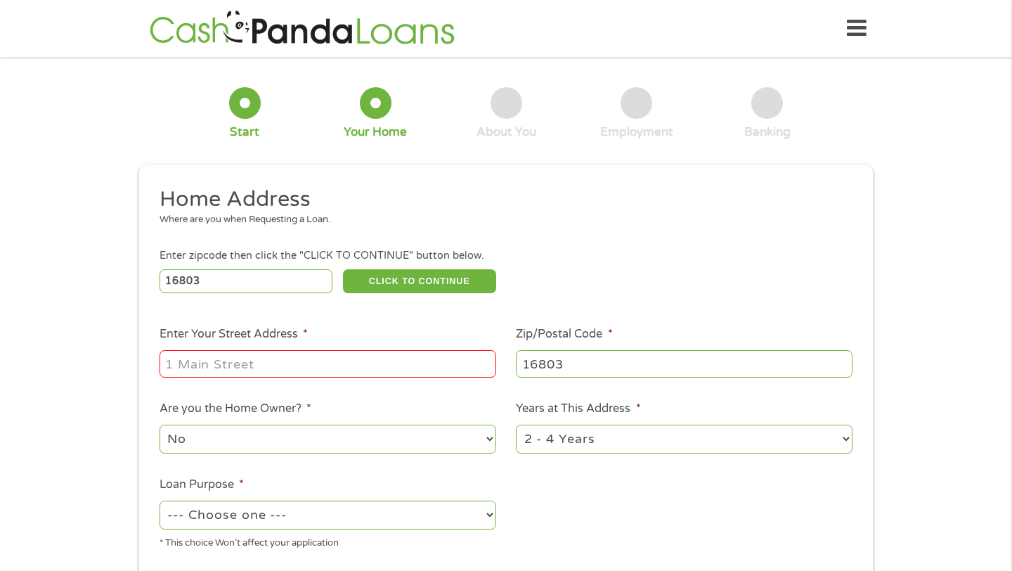
click at [404, 355] on input "Enter Your Street Address *" at bounding box center [328, 363] width 337 height 27
type input "[STREET_ADDRESS][PERSON_NAME]"
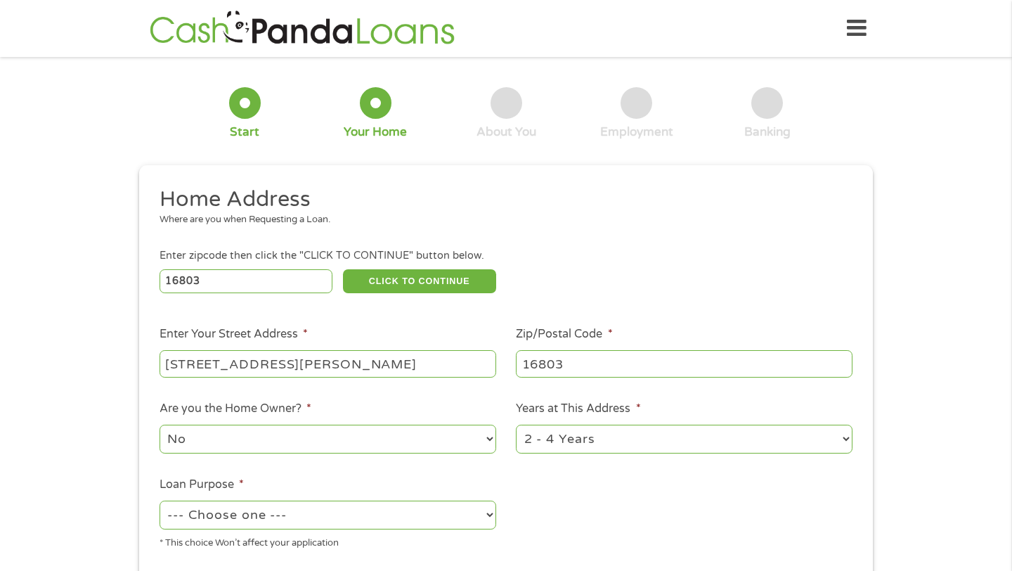
click at [330, 394] on ul "Home Address Where are you when Requesting a Loan. Enter zipcode then click the…" at bounding box center [506, 373] width 714 height 375
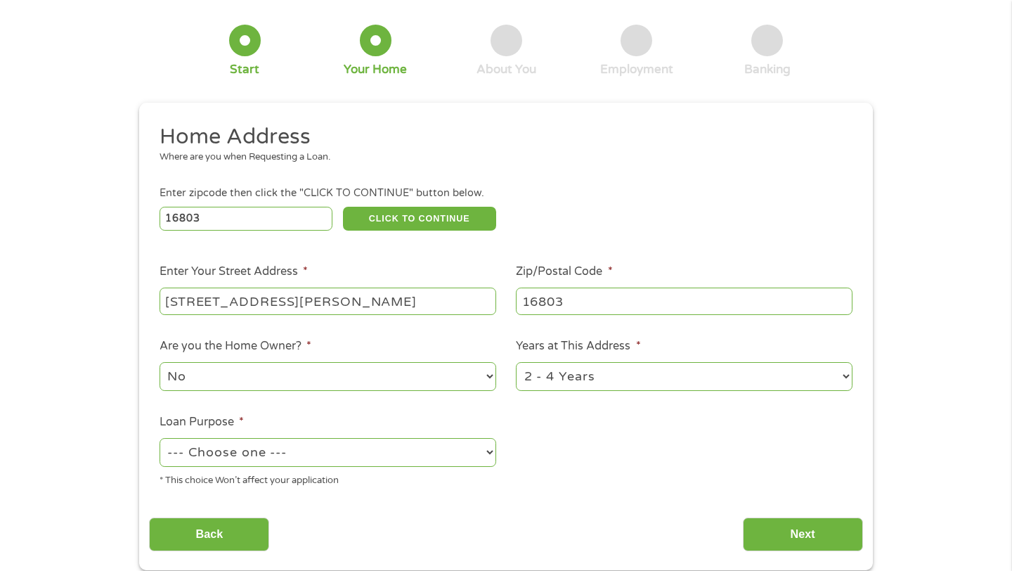
scroll to position [84, 0]
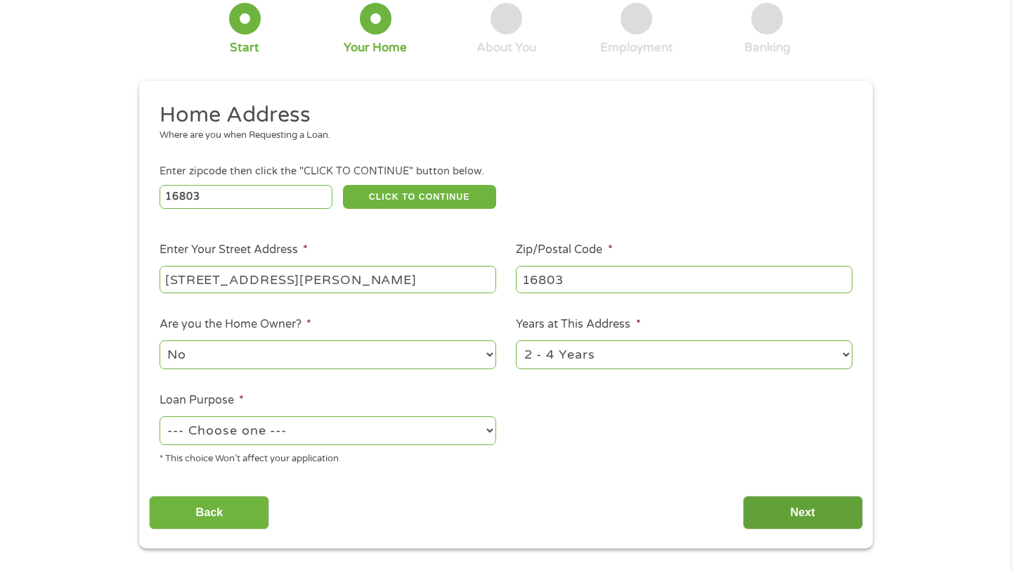
click at [775, 515] on input "Next" at bounding box center [803, 513] width 120 height 34
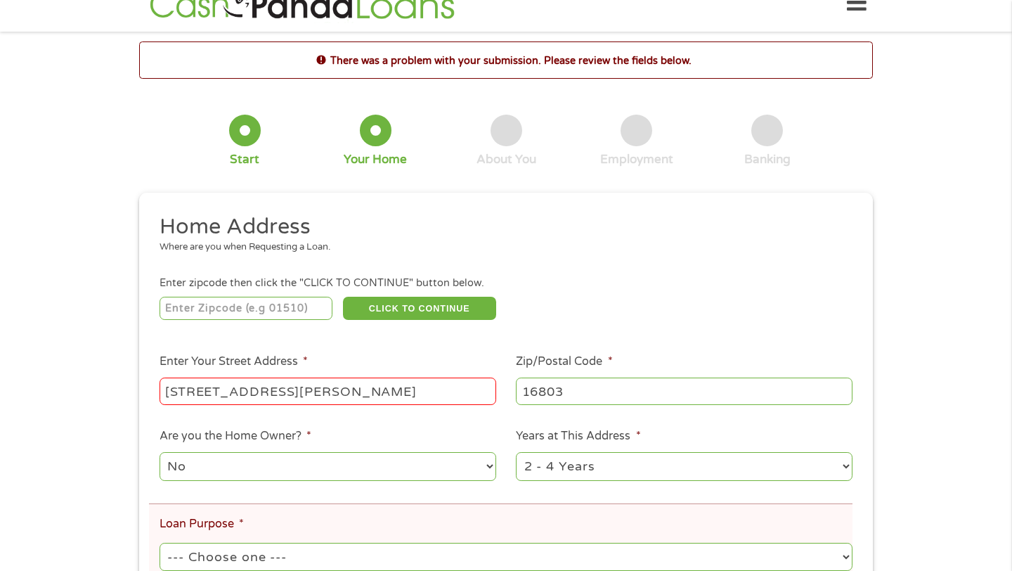
scroll to position [28, 0]
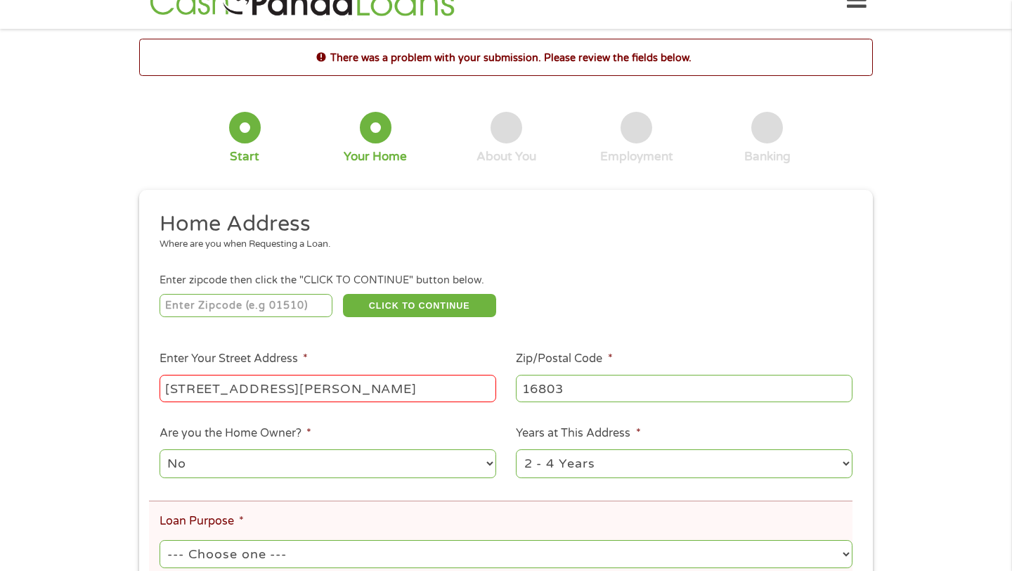
click at [365, 401] on input "[STREET_ADDRESS][PERSON_NAME]" at bounding box center [328, 388] width 337 height 27
type input "[STREET_ADDRESS][PERSON_NAME]"
click at [388, 430] on li "Are you the Home Owner? * No Yes" at bounding box center [327, 453] width 357 height 56
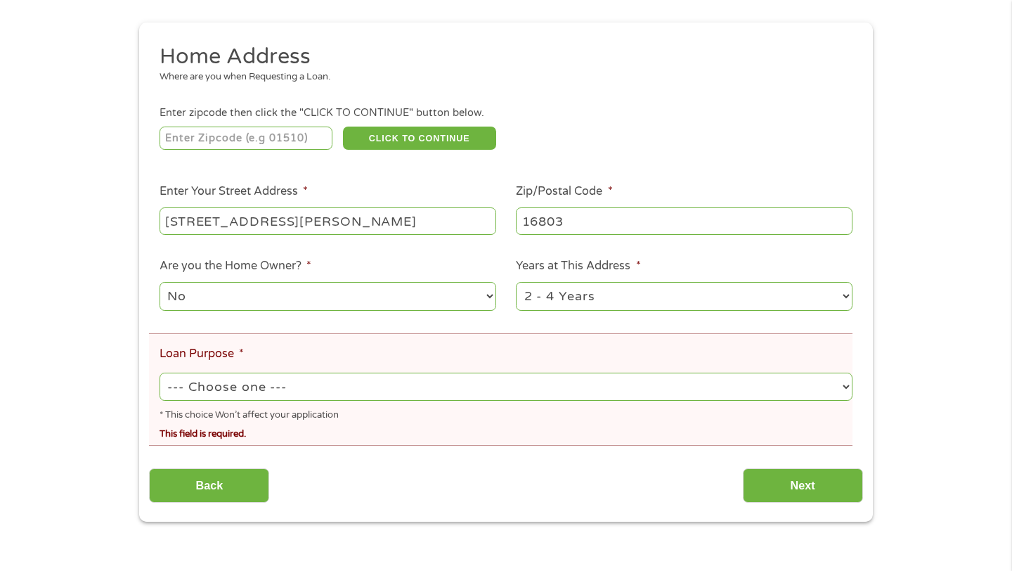
scroll to position [197, 0]
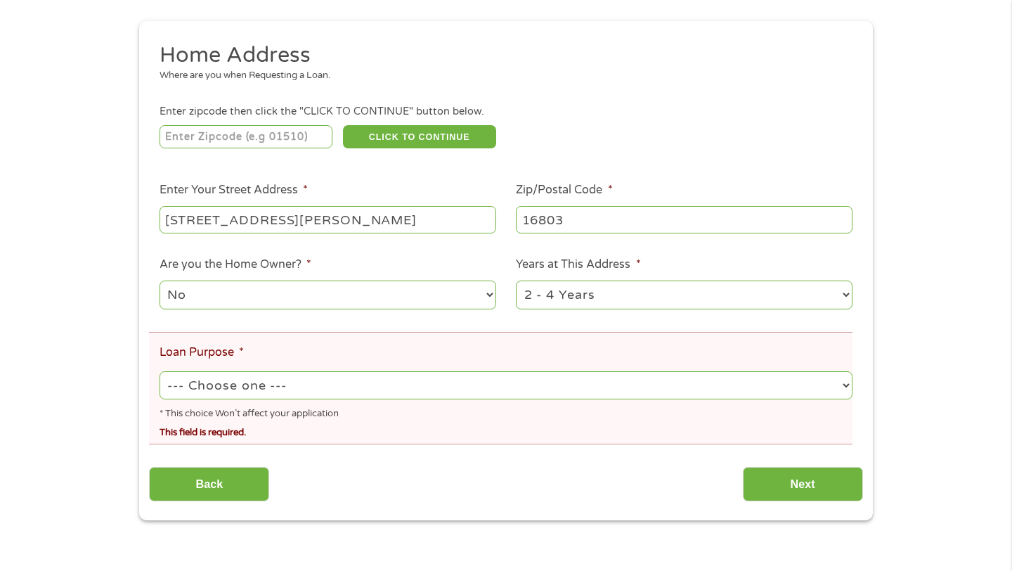
click at [401, 401] on div "--- Choose one --- Pay Bills Debt Consolidation Home Improvement Major Purchase…" at bounding box center [506, 385] width 693 height 34
click at [381, 399] on select "--- Choose one --- Pay Bills Debt Consolidation Home Improvement Major Purchase…" at bounding box center [506, 385] width 693 height 29
select select "debtconsolidation"
click at [160, 373] on select "--- Choose one --- Pay Bills Debt Consolidation Home Improvement Major Purchase…" at bounding box center [506, 385] width 693 height 29
click at [761, 479] on input "Next" at bounding box center [803, 484] width 120 height 34
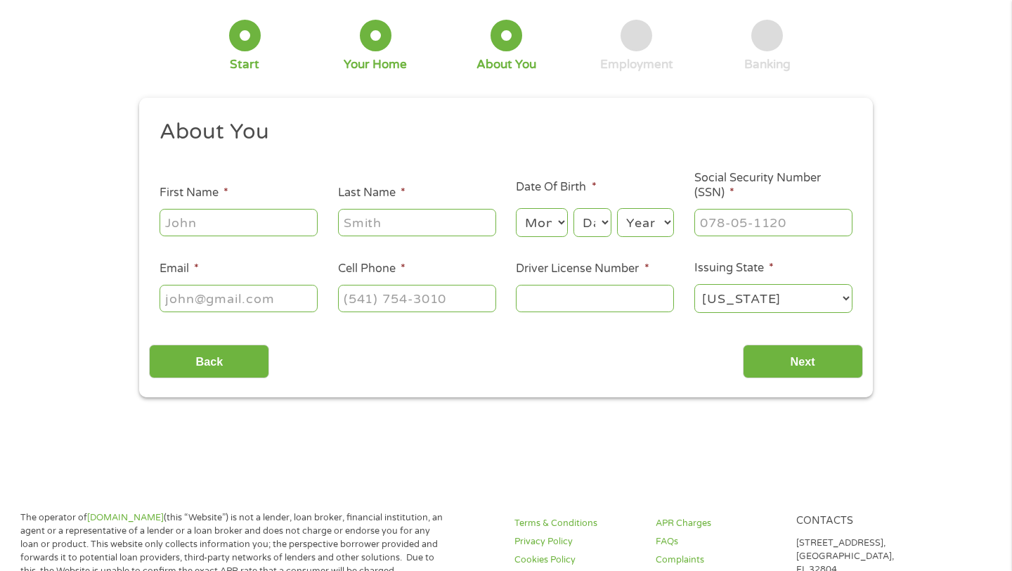
scroll to position [0, 0]
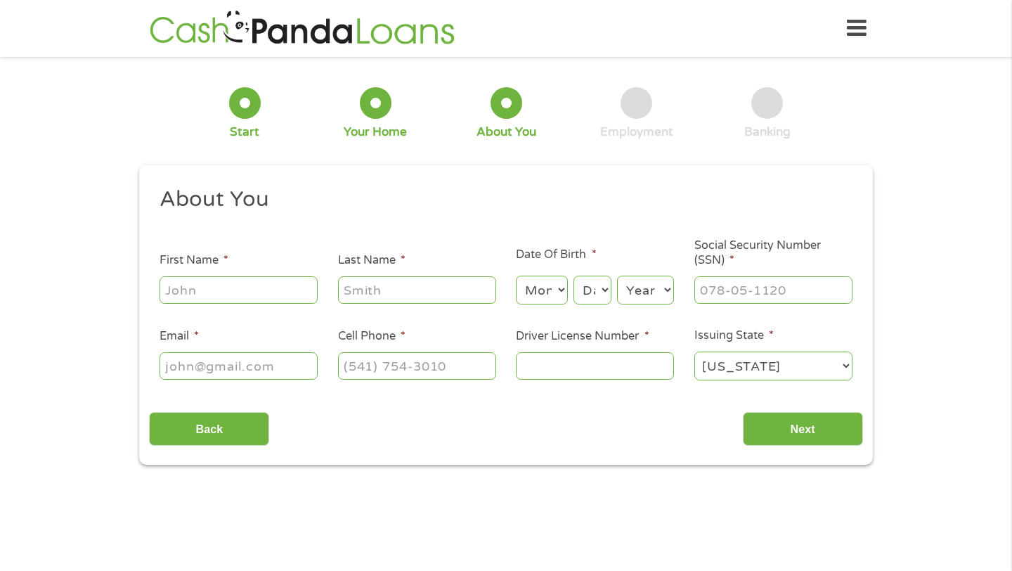
click at [239, 301] on input "First Name *" at bounding box center [239, 289] width 158 height 27
type input "[PERSON_NAME]"
type input "Manzick"
type input "[PHONE_NUMBER]"
click at [548, 284] on select "Month 1 2 3 4 5 6 7 8 9 10 11 12" at bounding box center [541, 290] width 51 height 29
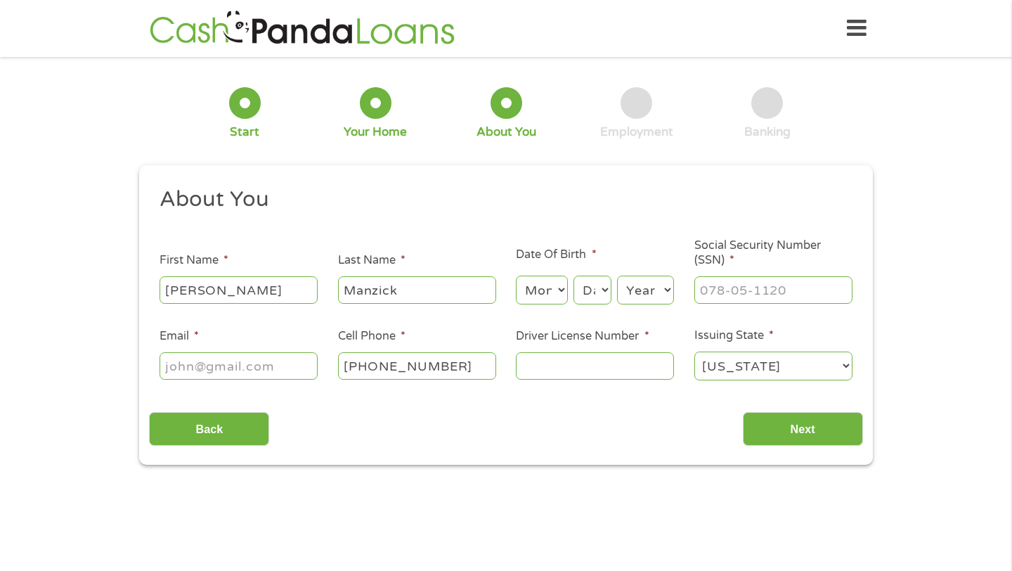
select select "10"
click at [516, 276] on select "Month 1 2 3 4 5 6 7 8 9 10 11 12" at bounding box center [541, 290] width 51 height 29
click at [595, 287] on select "Day 1 2 3 4 5 6 7 8 9 10 11 12 13 14 15 16 17 18 19 20 21 22 23 24 25 26 27 28 …" at bounding box center [593, 290] width 38 height 29
select select "14"
click at [574, 276] on select "Day 1 2 3 4 5 6 7 8 9 10 11 12 13 14 15 16 17 18 19 20 21 22 23 24 25 26 27 28 …" at bounding box center [593, 290] width 38 height 29
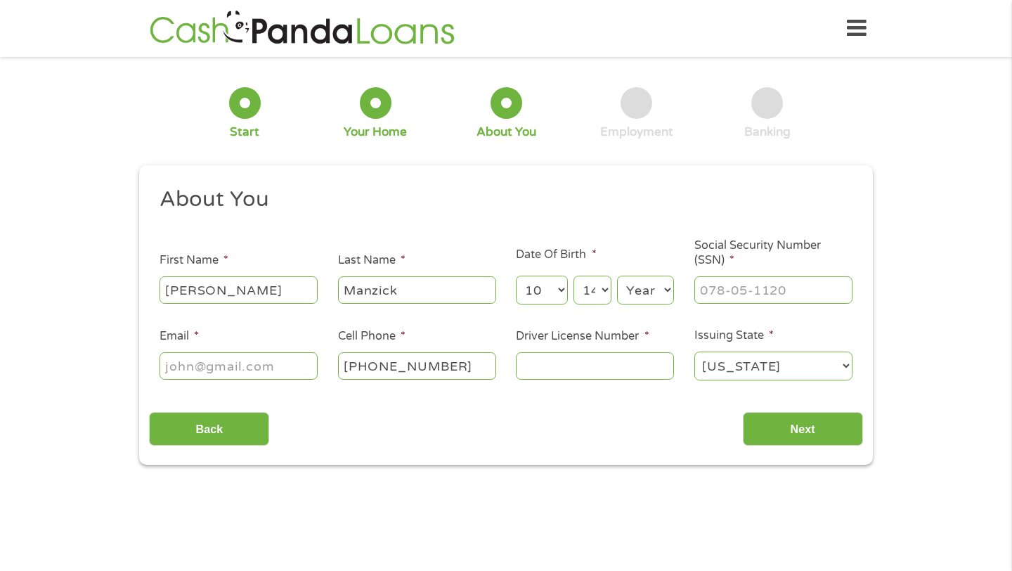
click at [677, 308] on ul "About You This field is hidden when viewing the form Title * --- Choose one ---…" at bounding box center [506, 289] width 714 height 207
click at [659, 297] on select "Year [DATE] 2006 2005 2004 2003 2002 2001 2000 1999 1998 1997 1996 1995 1994 19…" at bounding box center [645, 290] width 57 height 29
select select "1993"
click at [617, 276] on select "Year [DATE] 2006 2005 2004 2003 2002 2001 2000 1999 1998 1997 1996 1995 1994 19…" at bounding box center [645, 290] width 57 height 29
click at [721, 278] on input "___-__-____" at bounding box center [774, 289] width 158 height 27
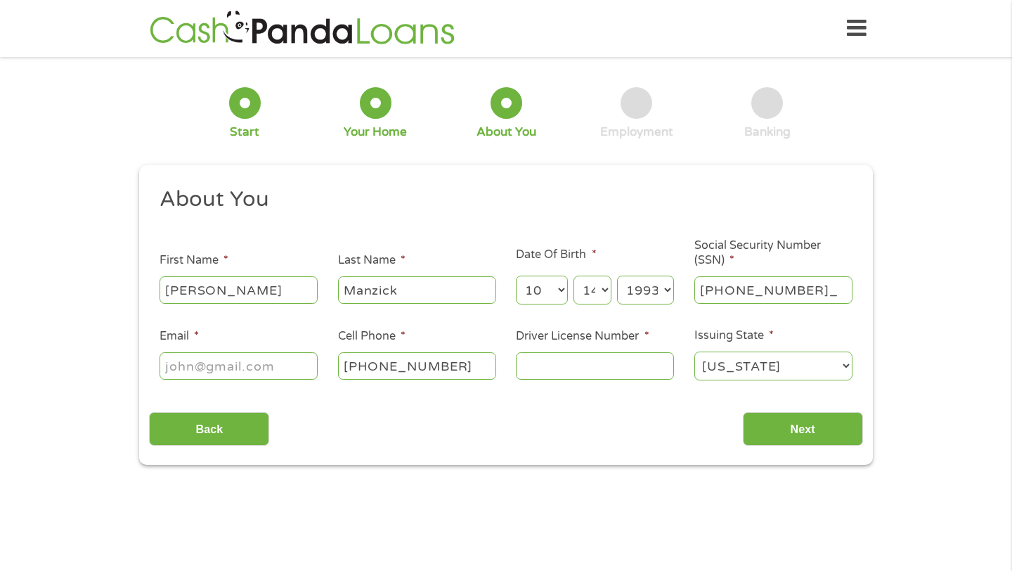
type input "194-74-3316"
click at [278, 372] on input "Email *" at bounding box center [239, 365] width 158 height 27
type input "[EMAIL_ADDRESS][DOMAIN_NAME]"
click at [593, 368] on input "Driver License Number *" at bounding box center [595, 365] width 158 height 27
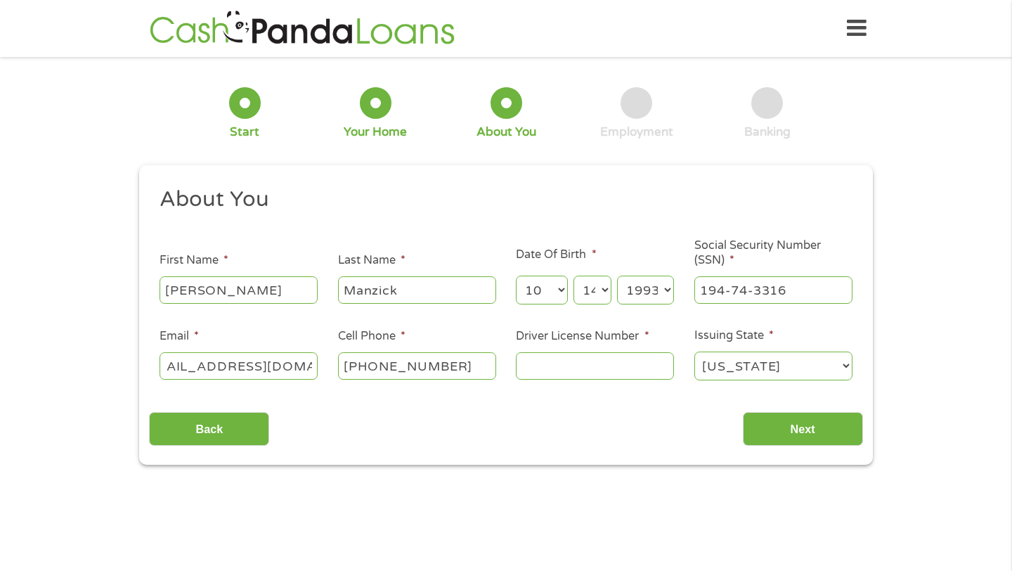
scroll to position [0, 0]
type input "30292320"
click at [774, 415] on input "Next" at bounding box center [803, 429] width 120 height 34
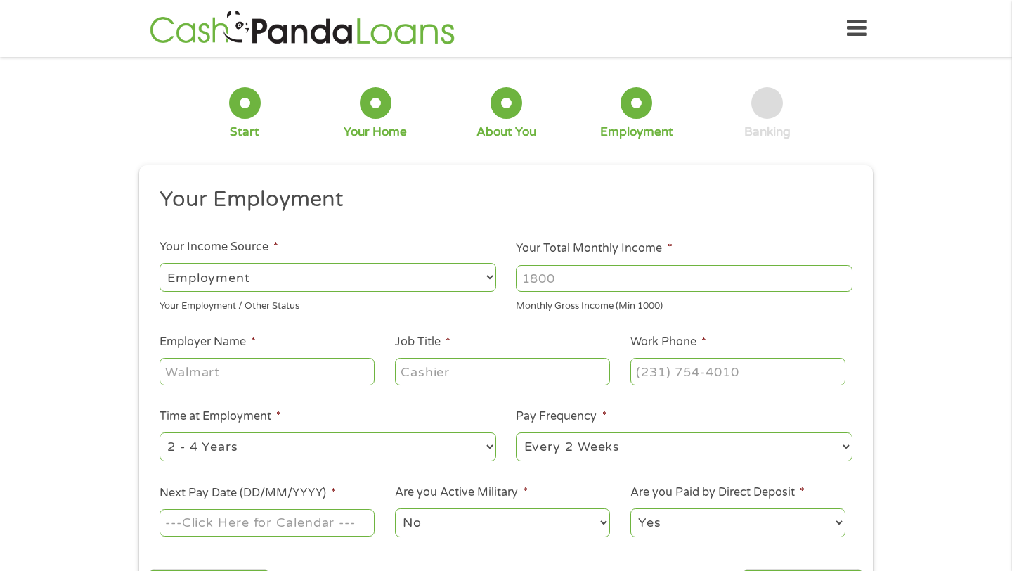
scroll to position [90, 6]
click at [463, 308] on div "Your Employment / Other Status" at bounding box center [328, 304] width 337 height 19
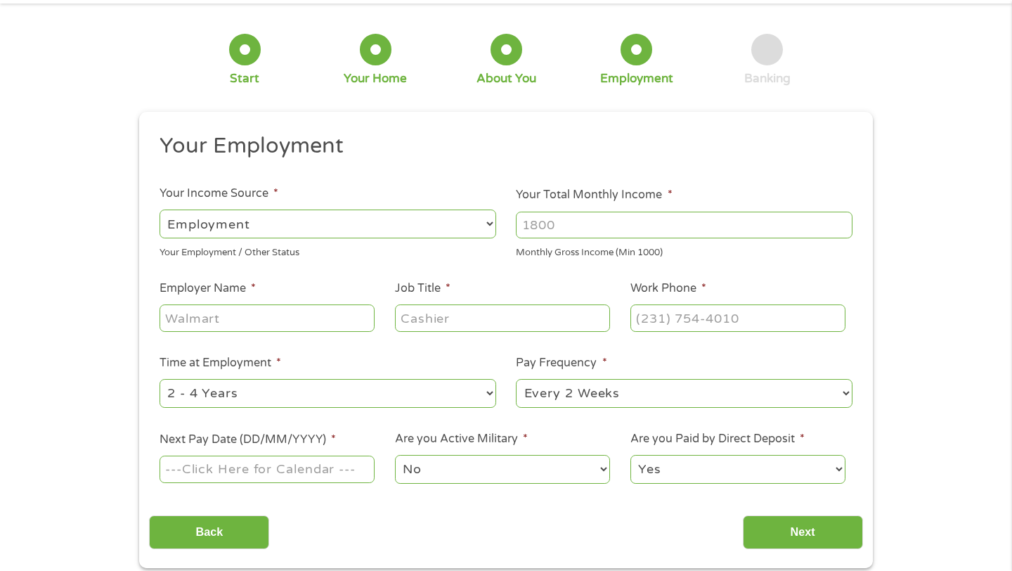
scroll to position [56, 0]
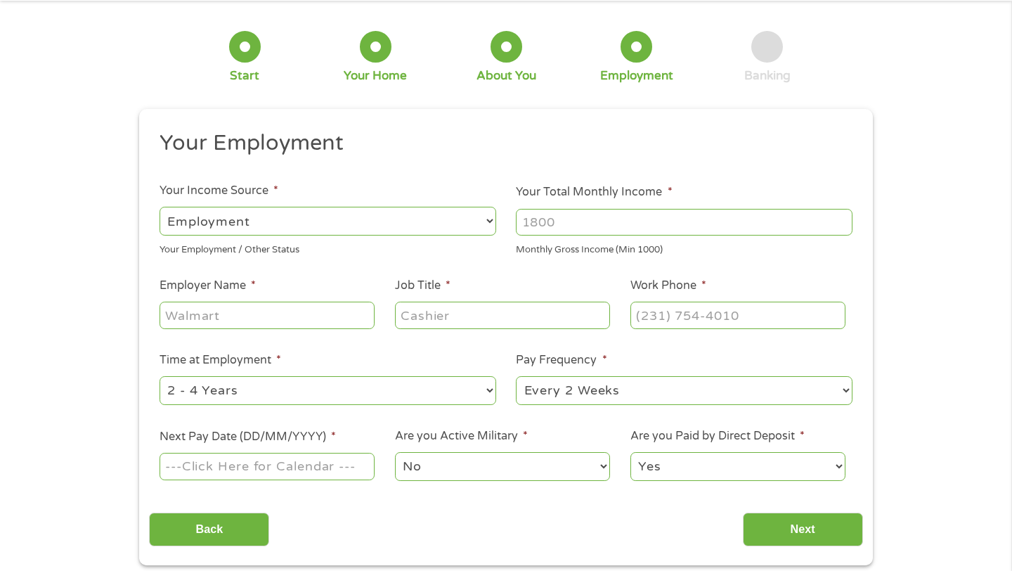
click at [543, 225] on input "Your Total Monthly Income *" at bounding box center [684, 222] width 337 height 27
type input "4"
type input "6000"
click at [309, 318] on input "Employer Name *" at bounding box center [267, 315] width 215 height 27
type input "Sweetspot Brands LLC"
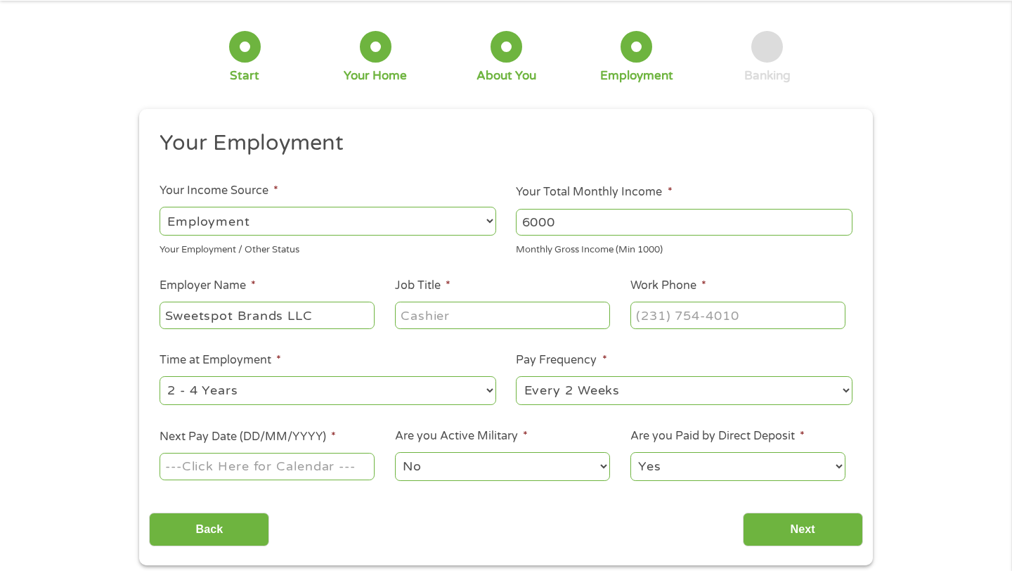
click at [455, 328] on input "Job Title *" at bounding box center [502, 315] width 215 height 27
type input "Senior Accountant"
click at [699, 325] on input "(___) ___-____" at bounding box center [738, 315] width 215 height 27
type input "(484) 573-4488"
click at [413, 407] on div "--- Choose one --- 1 Year or less 1 - 2 Years 2 - 4 Years Over 4 Years" at bounding box center [328, 391] width 337 height 34
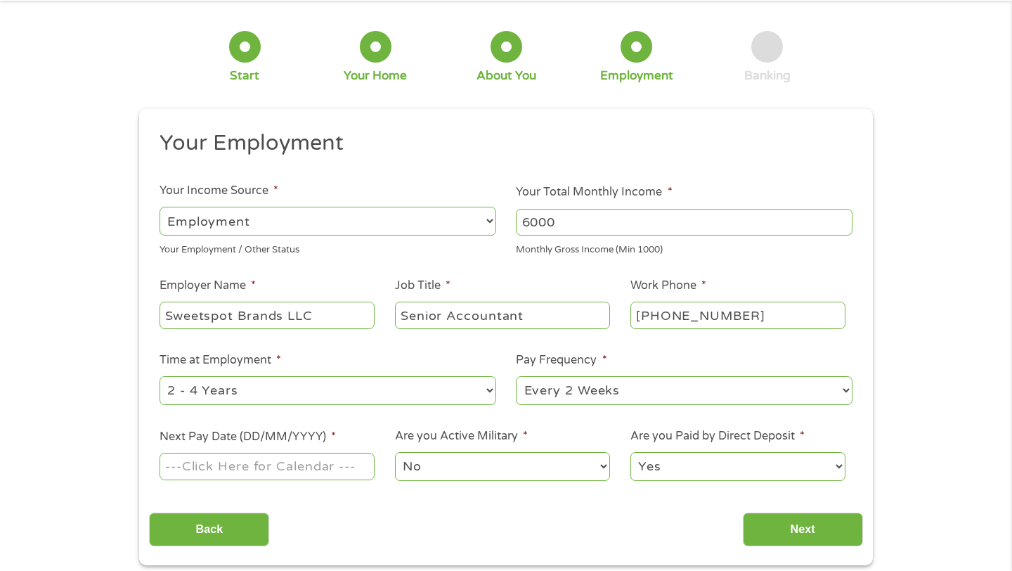
click at [303, 479] on input "Next Pay Date (DD/MM/YYYY) *" at bounding box center [267, 466] width 215 height 27
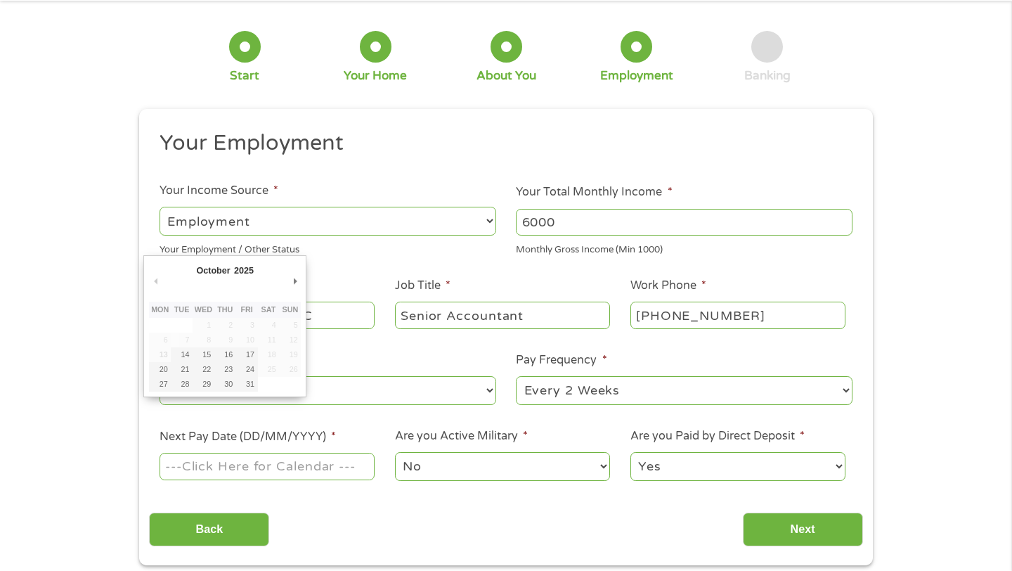
click at [326, 435] on label "Next Pay Date (DD/MM/YYYY) *" at bounding box center [248, 437] width 176 height 15
click at [326, 453] on input "Next Pay Date (DD/MM/YYYY) *" at bounding box center [267, 466] width 215 height 27
click at [323, 355] on li "Time at Employment * --- Choose one --- 1 Year or less 1 - 2 Years 2 - 4 Years …" at bounding box center [327, 380] width 357 height 56
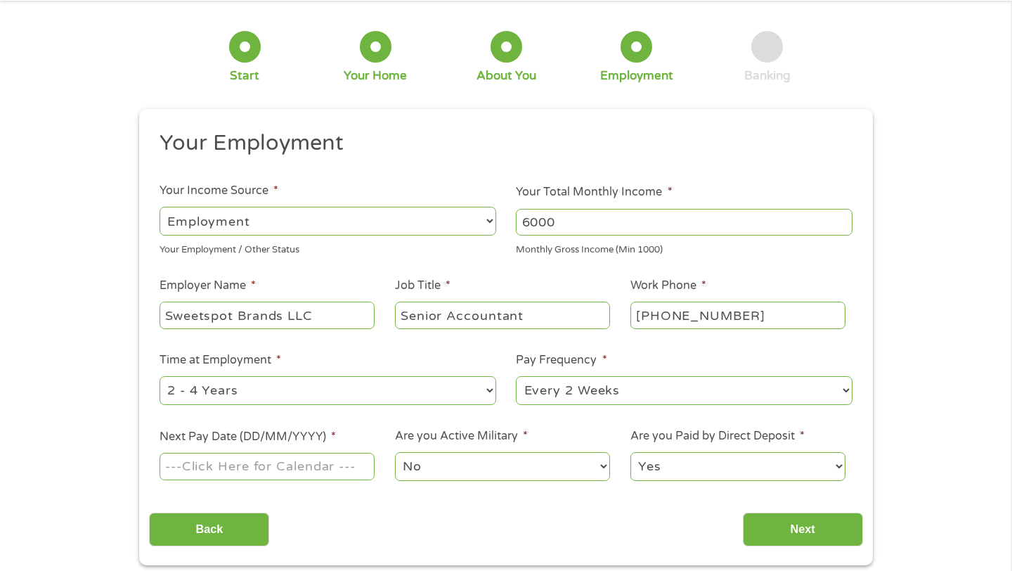
click at [330, 473] on input "Next Pay Date (DD/MM/YYYY) *" at bounding box center [267, 466] width 215 height 27
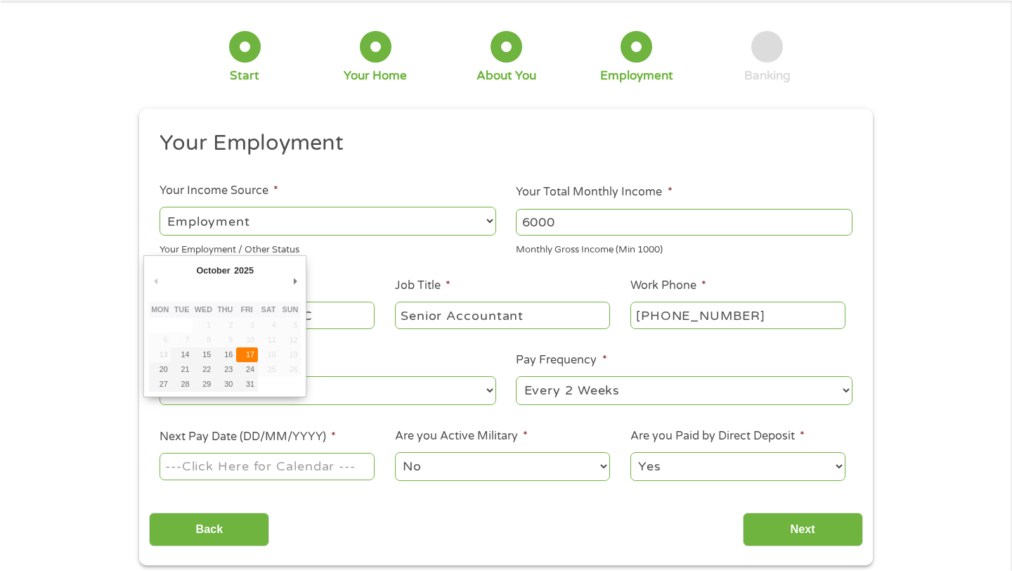
type input "[DATE]"
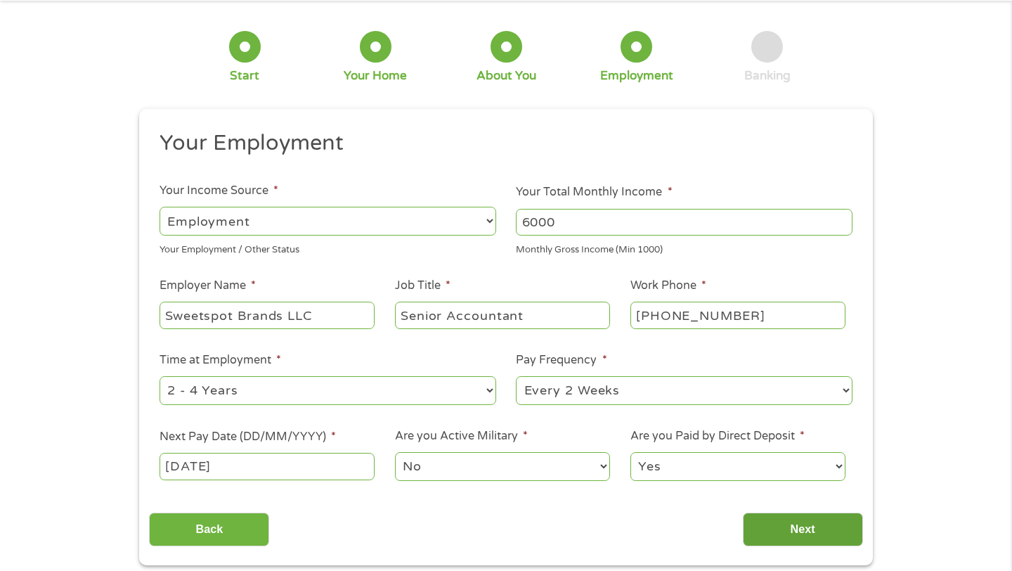
click at [783, 520] on input "Next" at bounding box center [803, 530] width 120 height 34
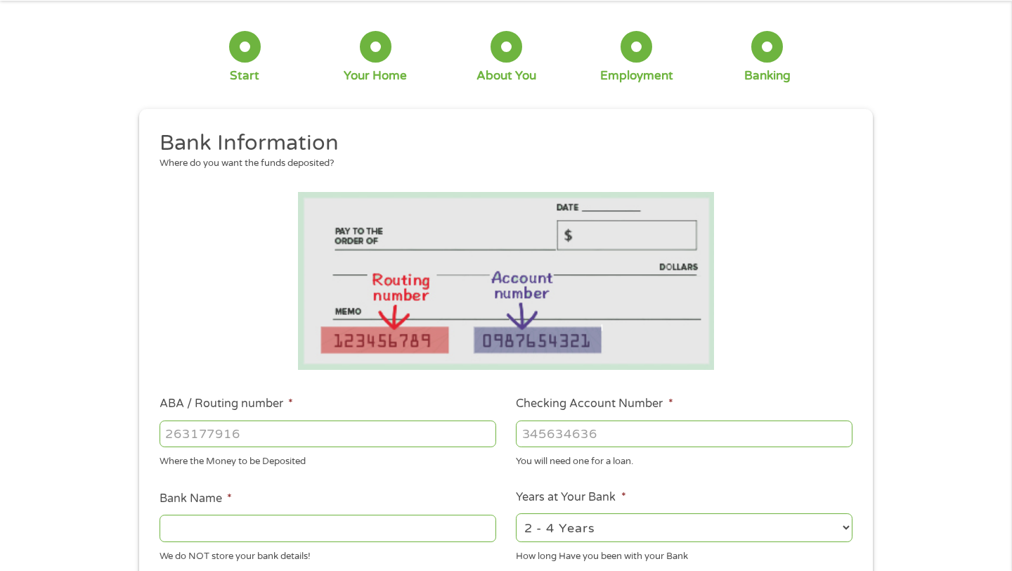
scroll to position [0, 0]
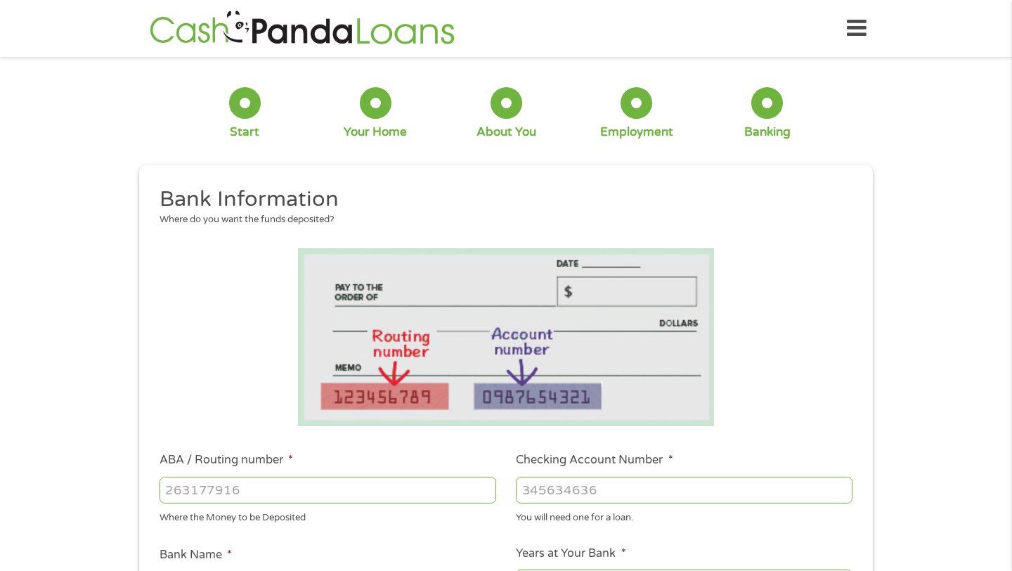
click at [731, 426] on ul "Bank Information Where do you want the funds deposited? ABA / Routing number * …" at bounding box center [506, 536] width 714 height 700
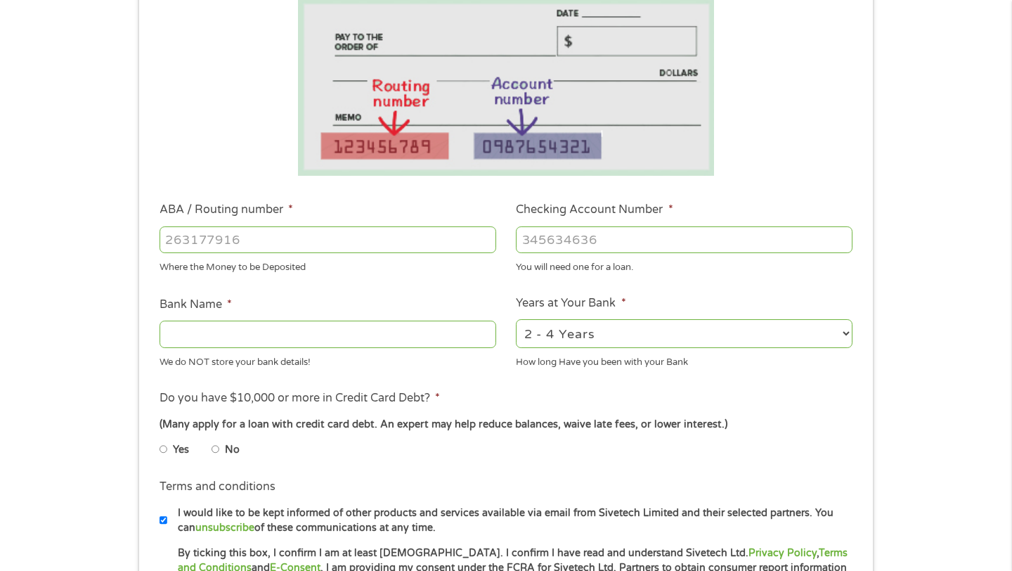
scroll to position [253, 0]
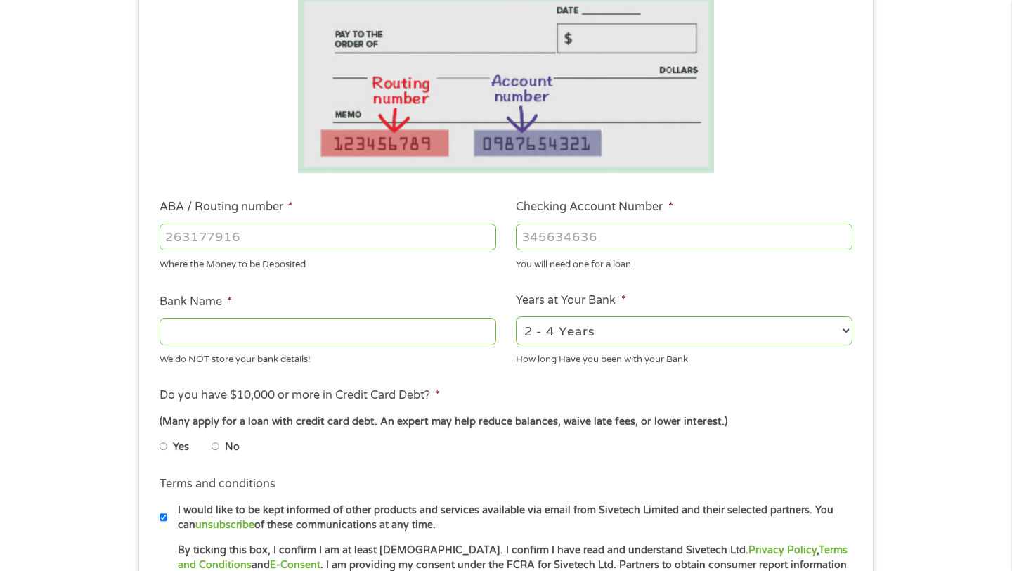
click at [571, 246] on input "Checking Account Number *" at bounding box center [684, 237] width 337 height 27
click at [464, 226] on input "ABA / Routing number *" at bounding box center [328, 237] width 337 height 27
click at [312, 236] on input "0311" at bounding box center [328, 237] width 337 height 27
type input "031101279"
type input "THE BANCORP BANK"
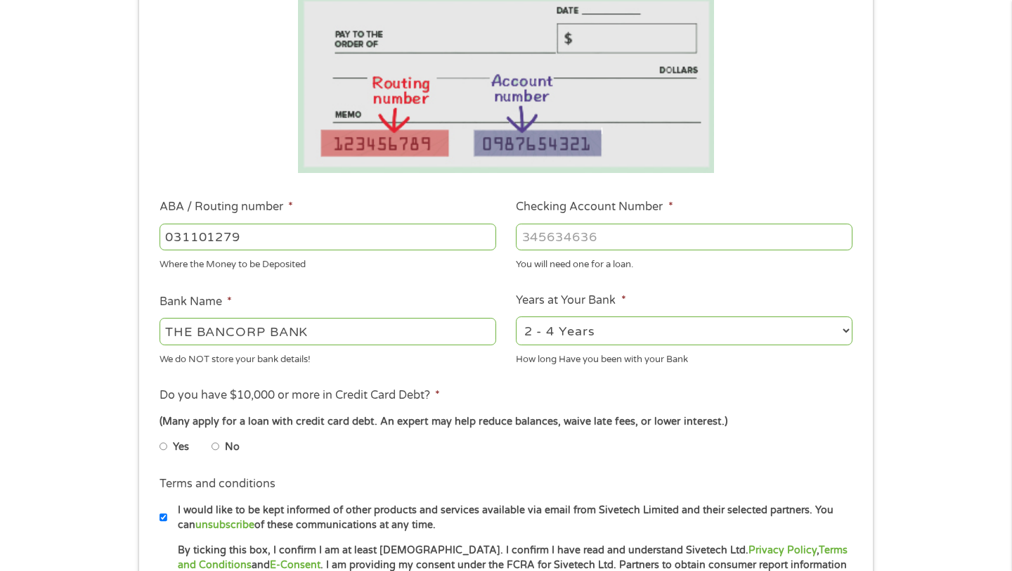
type input "031101279"
click at [586, 252] on div at bounding box center [684, 237] width 337 height 32
click at [577, 241] on input "Checking Account Number *" at bounding box center [684, 237] width 337 height 27
type input "766131776888"
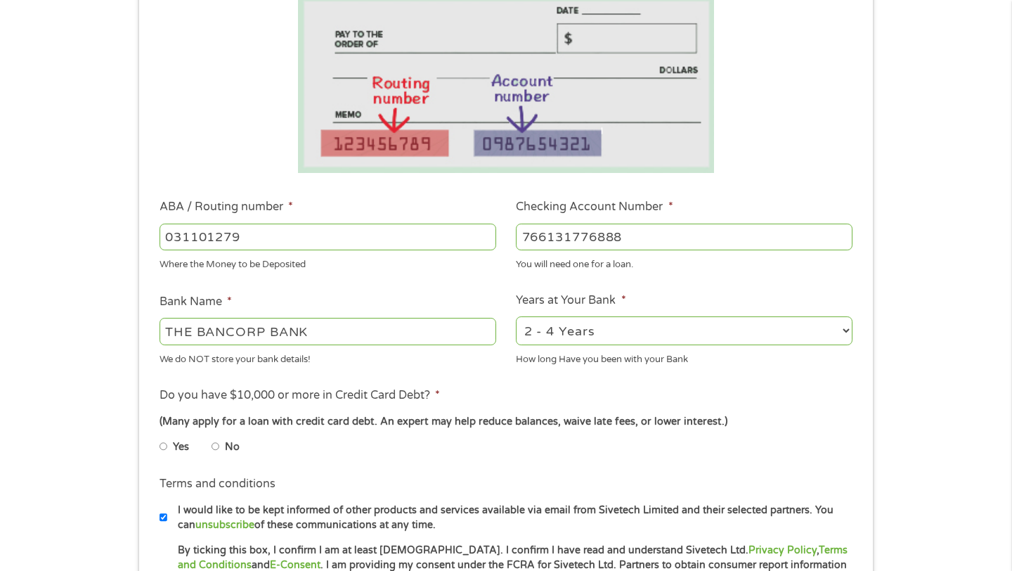
click at [610, 479] on li "Terms and conditions I would like to be kept informed of other products and ser…" at bounding box center [506, 503] width 714 height 57
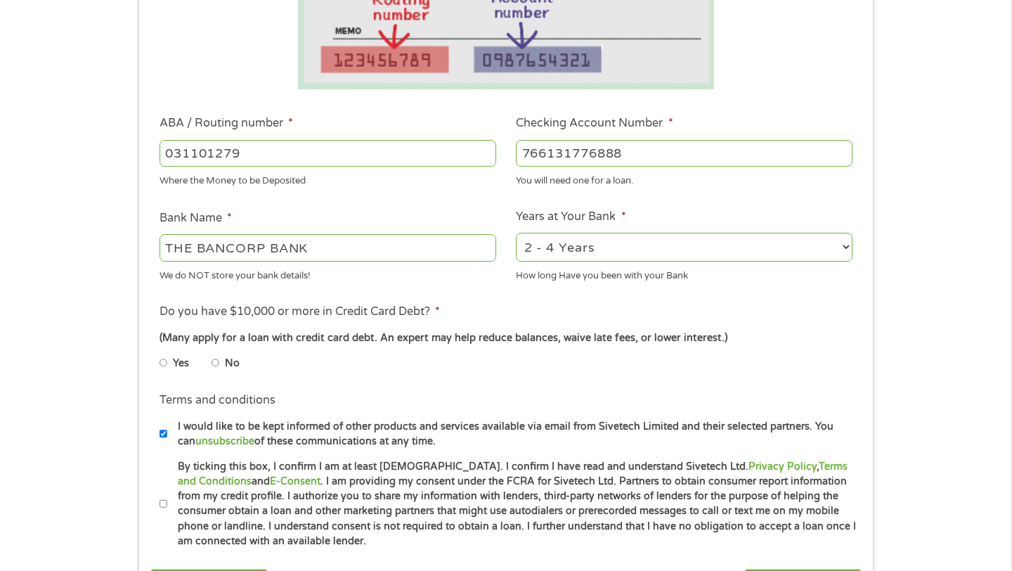
scroll to position [337, 0]
click at [218, 363] on input "No" at bounding box center [216, 362] width 8 height 22
radio input "true"
click at [256, 369] on li "No" at bounding box center [237, 362] width 51 height 27
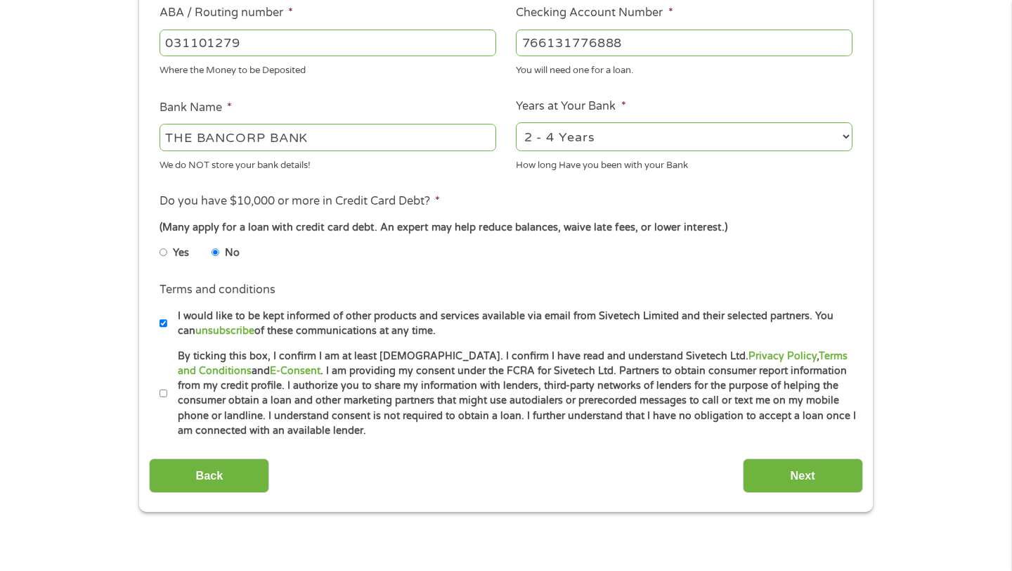
scroll to position [450, 0]
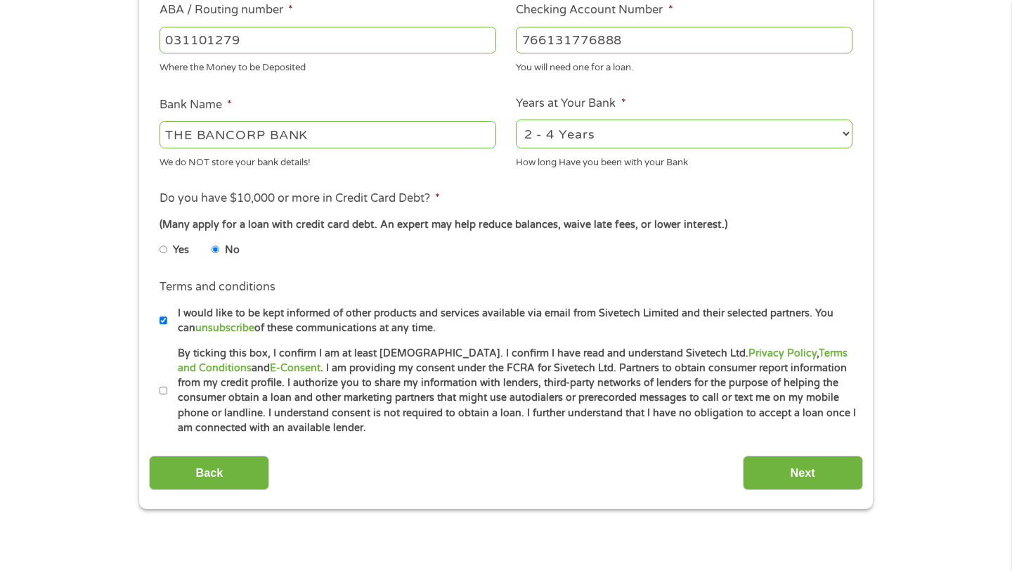
click at [161, 395] on input "By ticking this box, I confirm I am at least [DEMOGRAPHIC_DATA]. I confirm I ha…" at bounding box center [164, 391] width 8 height 22
checkbox input "true"
click at [782, 451] on div "Back Next" at bounding box center [506, 468] width 714 height 44
click at [773, 471] on input "Next" at bounding box center [803, 473] width 120 height 34
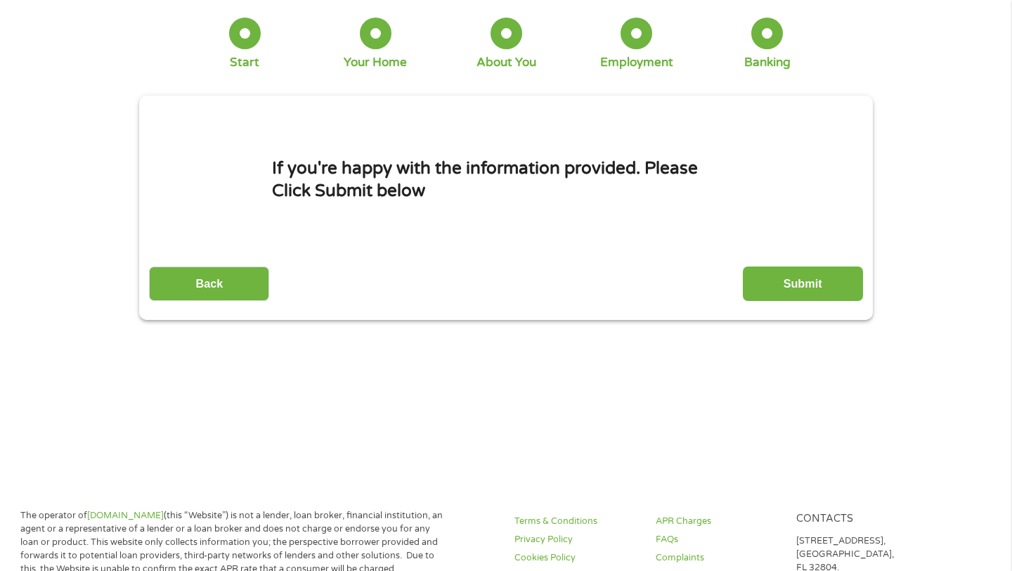
scroll to position [0, 0]
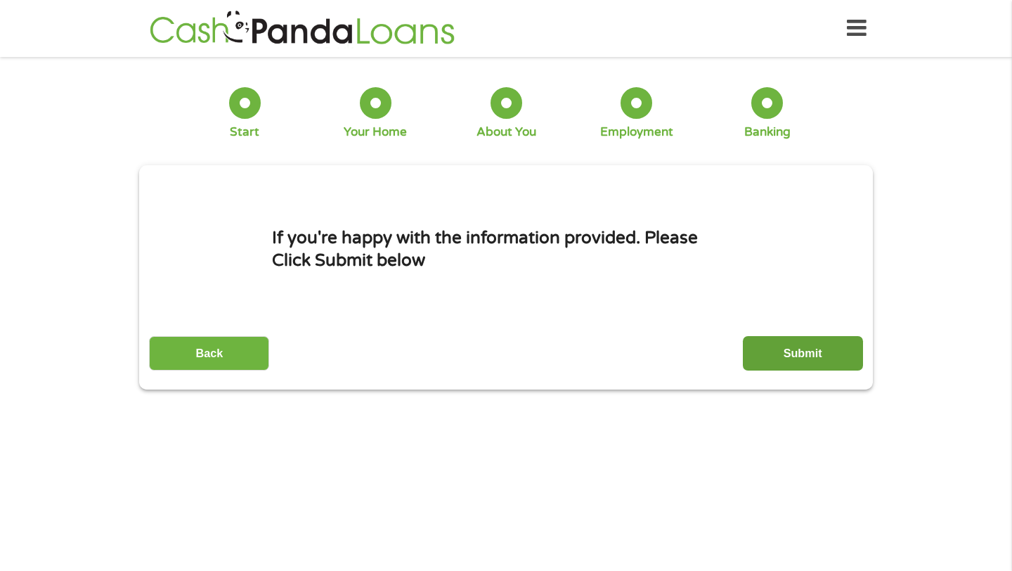
click at [780, 364] on input "Submit" at bounding box center [803, 353] width 120 height 34
